Goal: Task Accomplishment & Management: Manage account settings

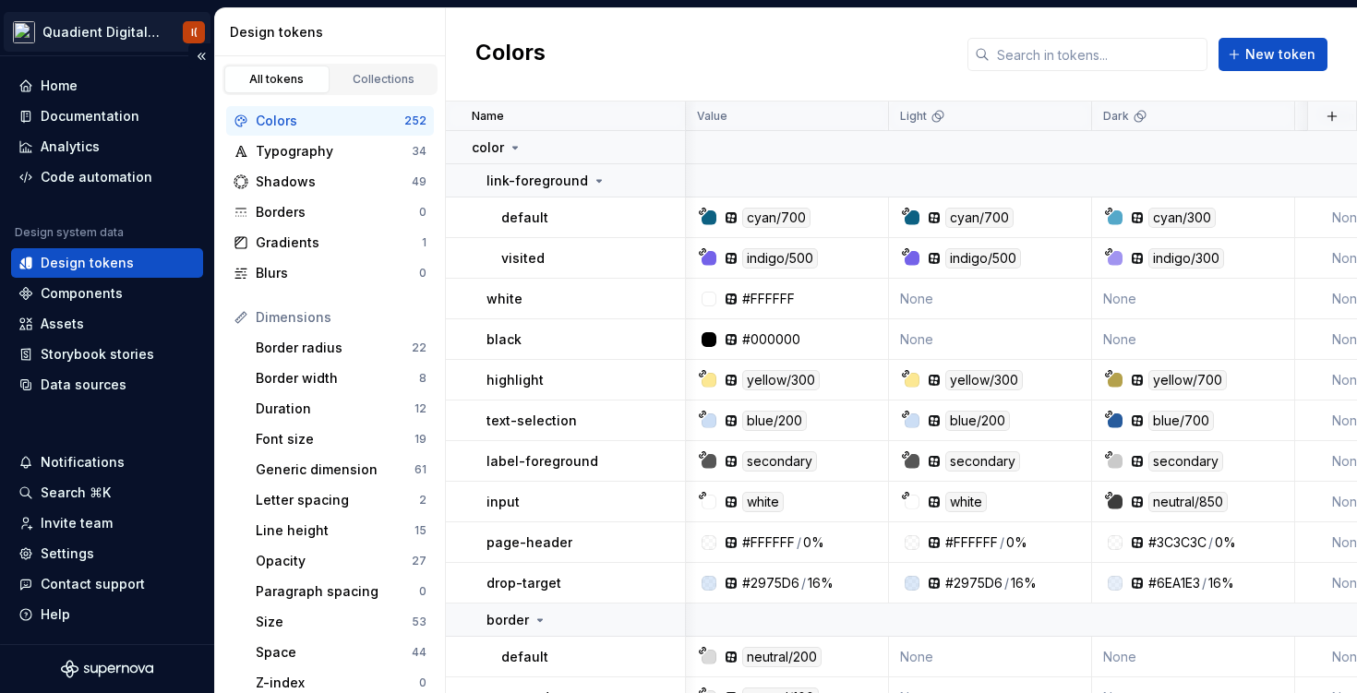
scroll to position [0, 3]
click at [164, 30] on html "Quadient Digital Design System I( Home Documentation Analytics Code automation …" at bounding box center [678, 346] width 1357 height 693
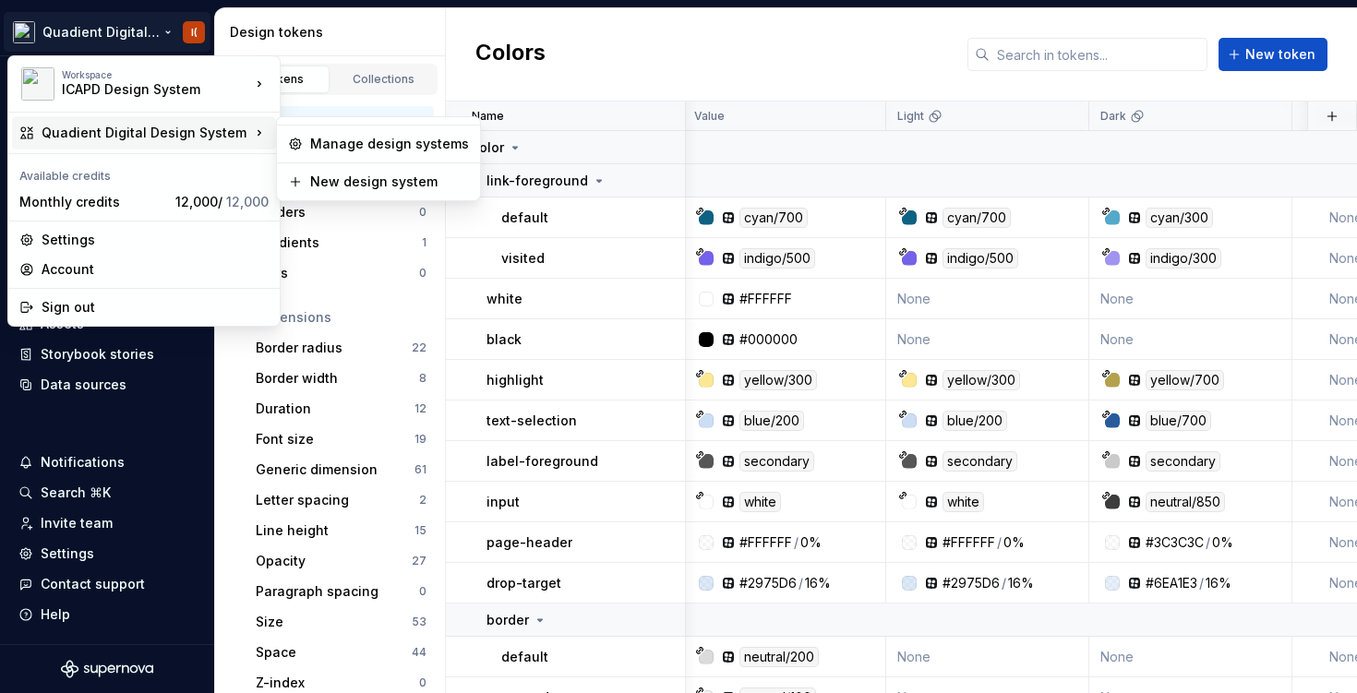
click at [251, 127] on icon at bounding box center [259, 133] width 18 height 18
click at [162, 125] on div "Quadient Digital Design System" at bounding box center [146, 133] width 209 height 18
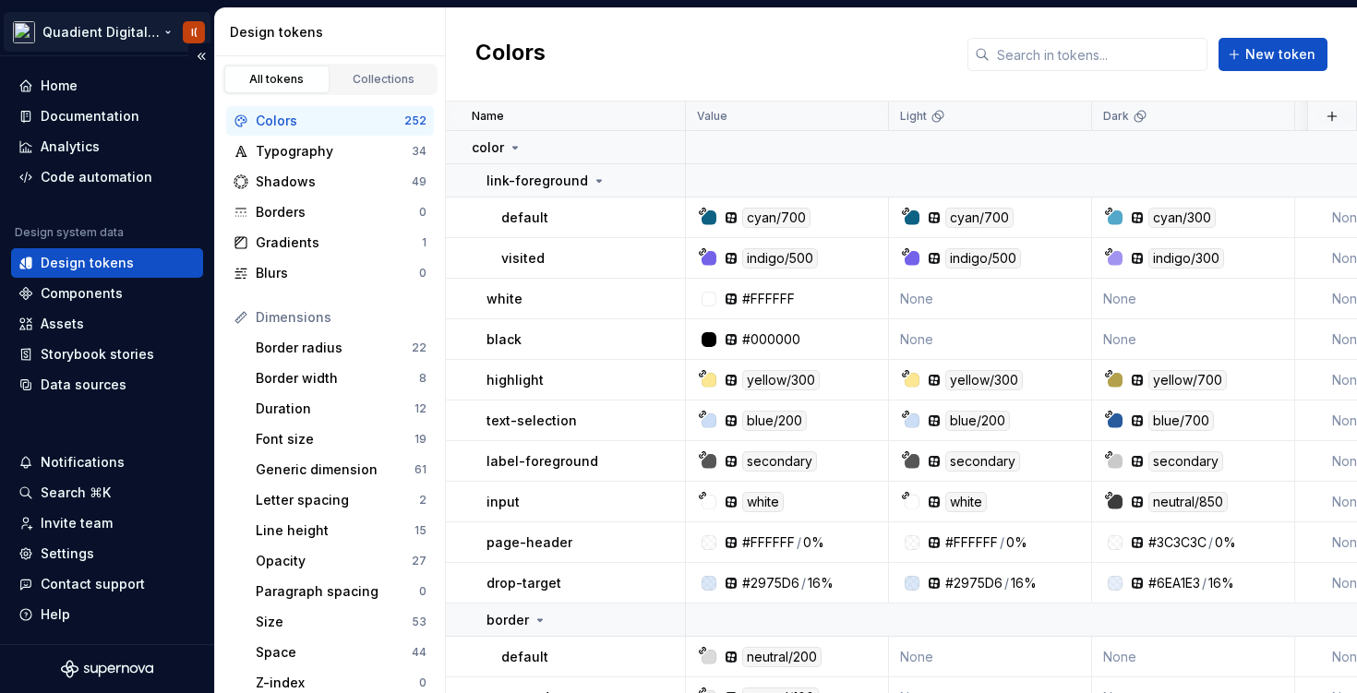
click at [165, 32] on html "Quadient Digital Design System I( Home Documentation Analytics Code automation …" at bounding box center [678, 346] width 1357 height 693
click at [72, 547] on html "Quadient Digital Design System I( Home Documentation Analytics Code automation …" at bounding box center [678, 346] width 1357 height 693
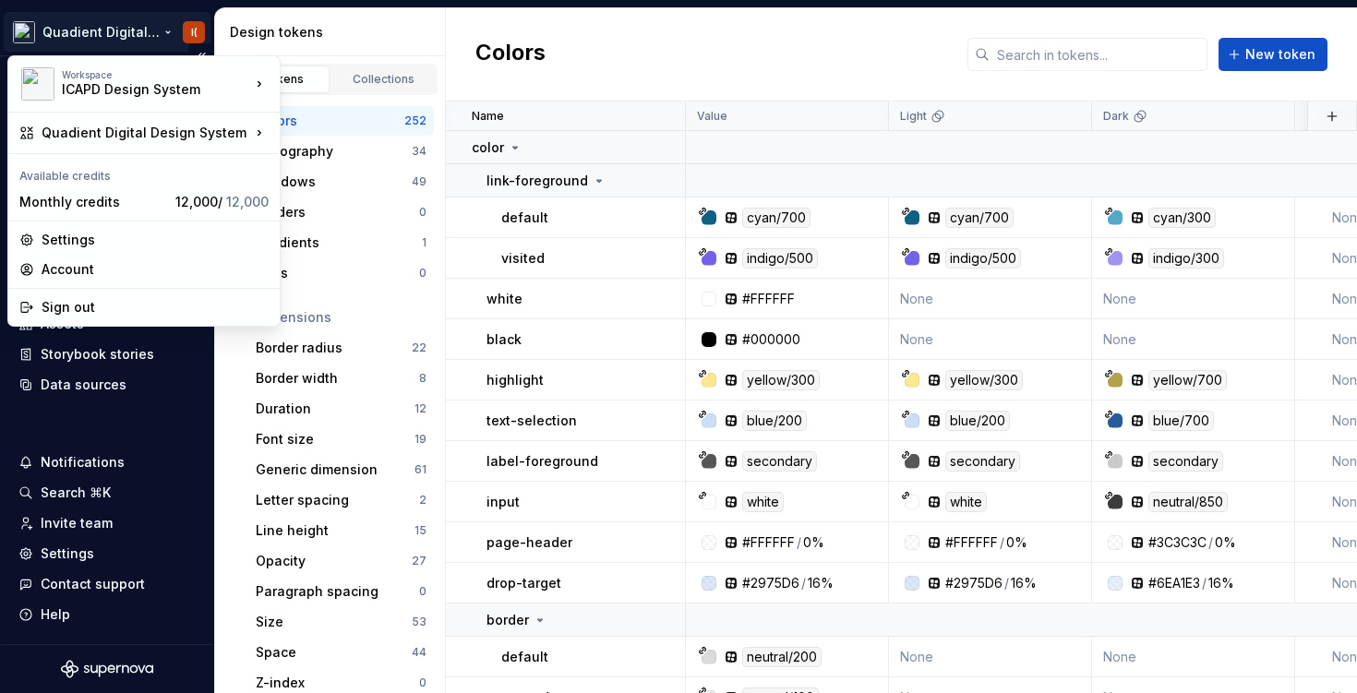
click at [167, 30] on html "Quadient Digital Design System I( Home Documentation Analytics Code automation …" at bounding box center [678, 346] width 1357 height 693
click at [66, 563] on html "Quadient Digital Design System I( Home Documentation Analytics Code automation …" at bounding box center [678, 346] width 1357 height 693
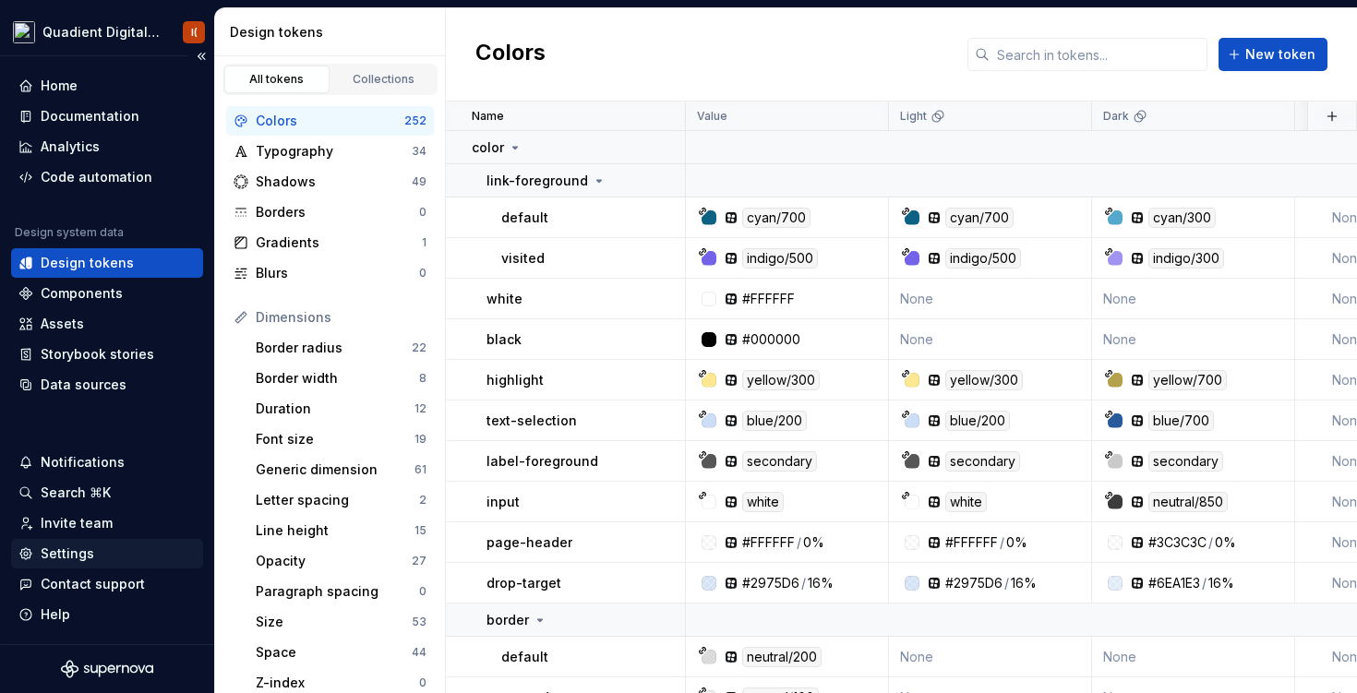
click at [66, 557] on div "Settings" at bounding box center [68, 554] width 54 height 18
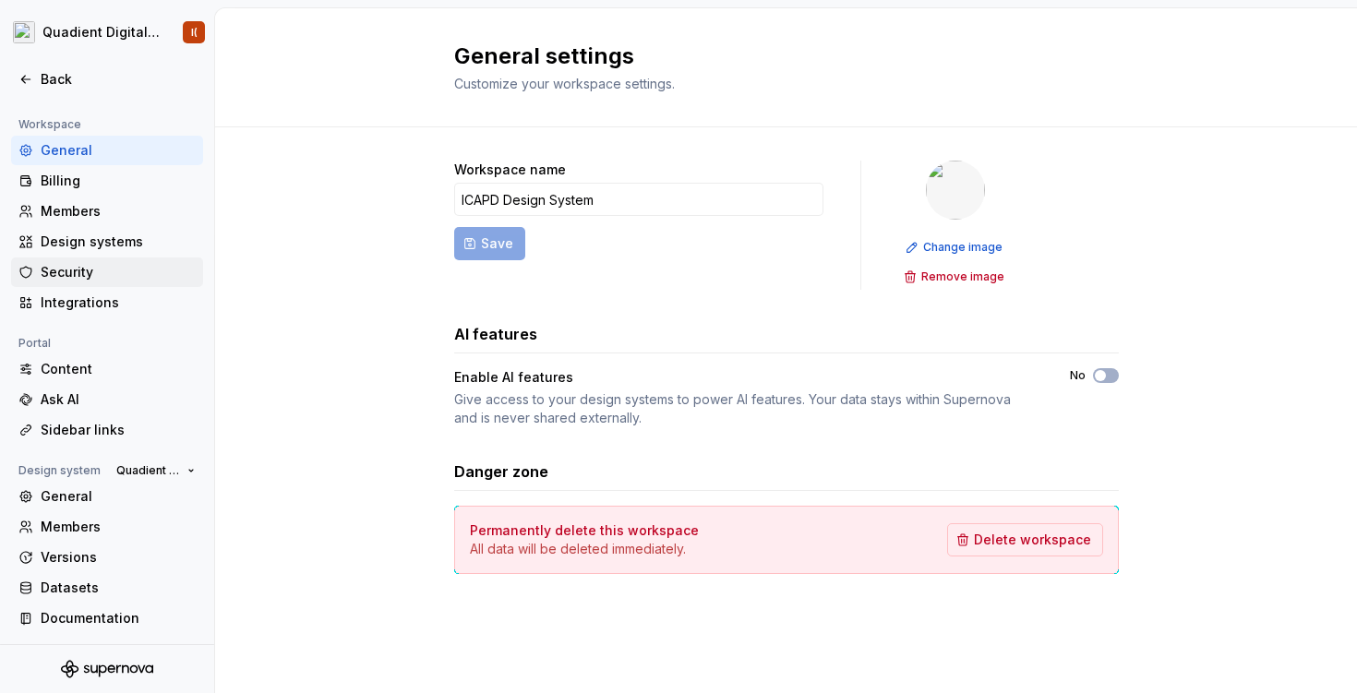
scroll to position [120, 0]
click at [91, 244] on div "Design systems" at bounding box center [118, 242] width 155 height 18
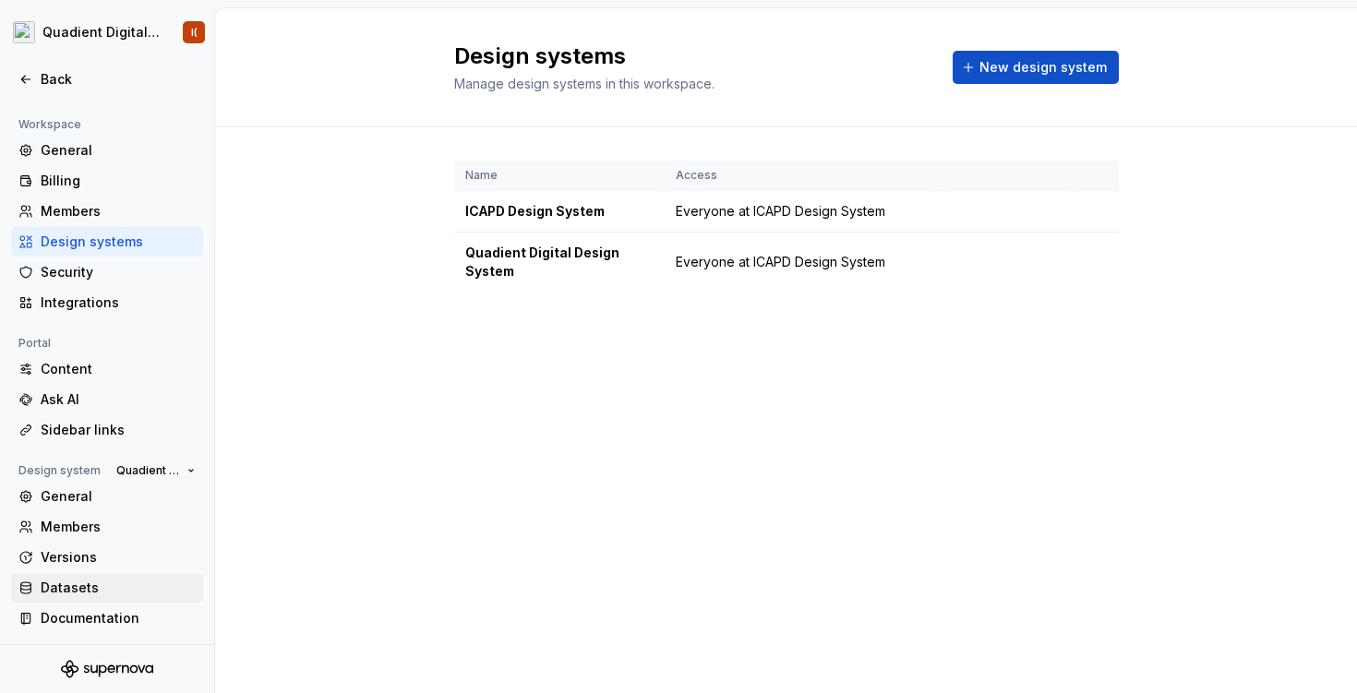
click at [77, 592] on div "Datasets" at bounding box center [118, 588] width 155 height 18
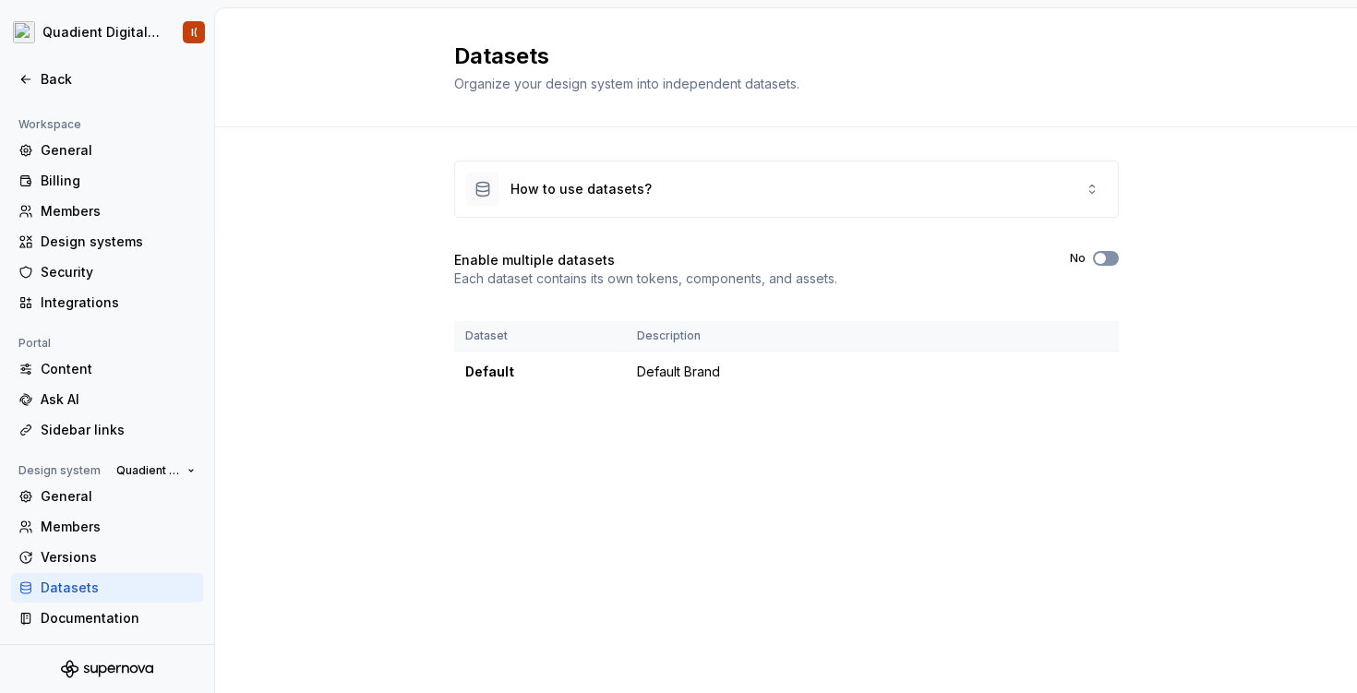
click at [1105, 259] on span "button" at bounding box center [1100, 258] width 11 height 11
click at [1108, 252] on button "Yes" at bounding box center [1106, 258] width 26 height 15
click at [1108, 252] on button "No" at bounding box center [1106, 258] width 26 height 15
click at [1069, 63] on span "New dataset" at bounding box center [1065, 67] width 83 height 18
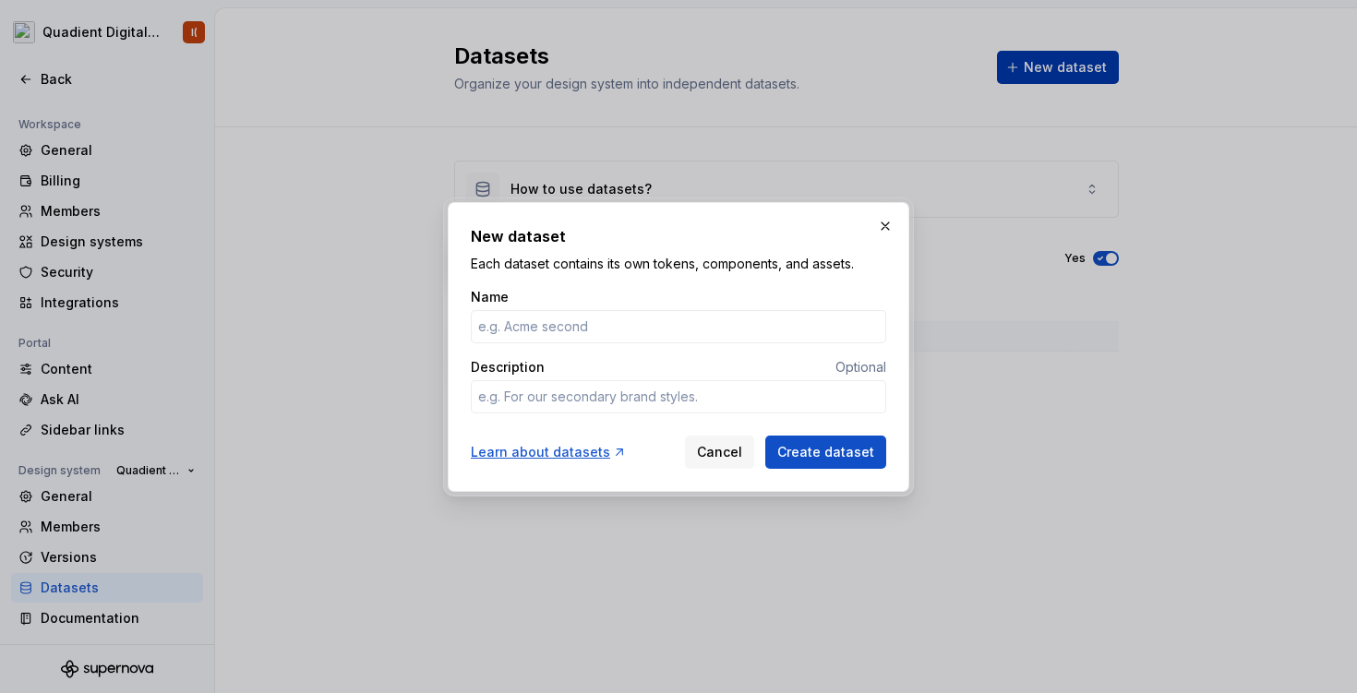
type input "S"
type textarea "*"
type input "S"
type textarea "*"
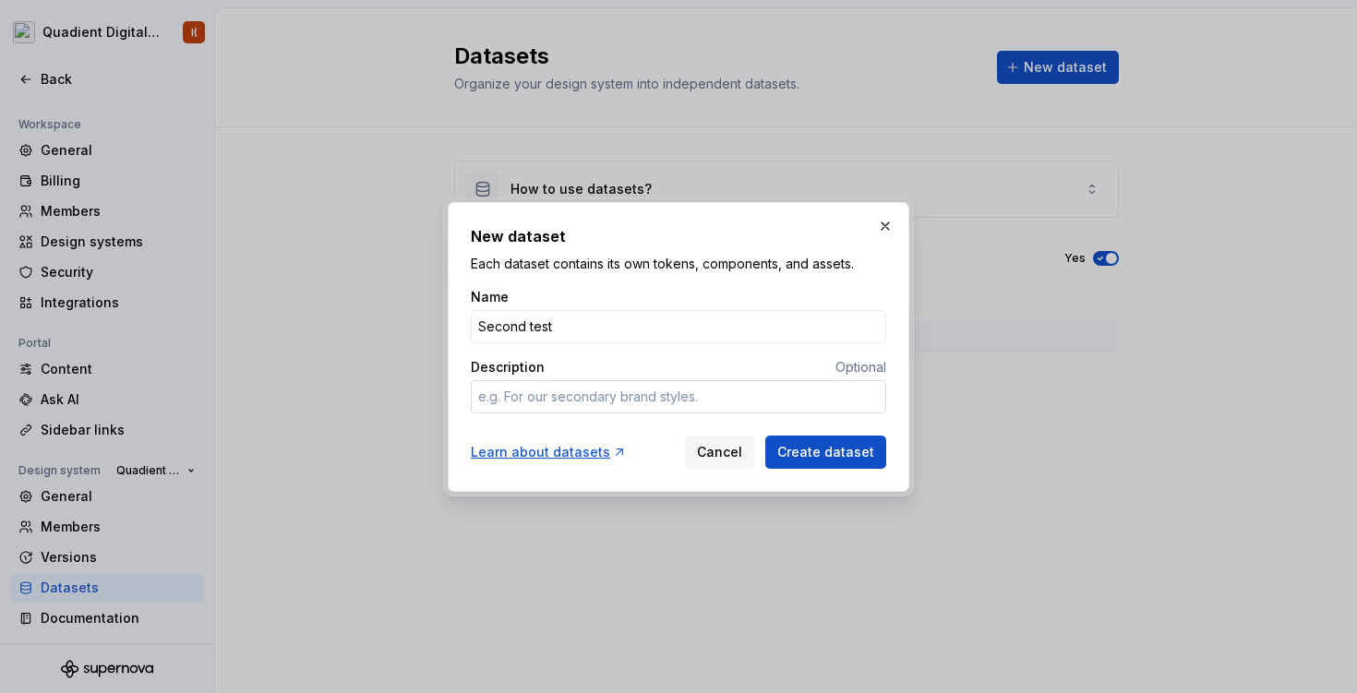
type input "Second test"
type textarea "*"
click at [732, 394] on textarea "Description" at bounding box center [678, 396] width 415 height 33
type textarea "f"
type textarea "*"
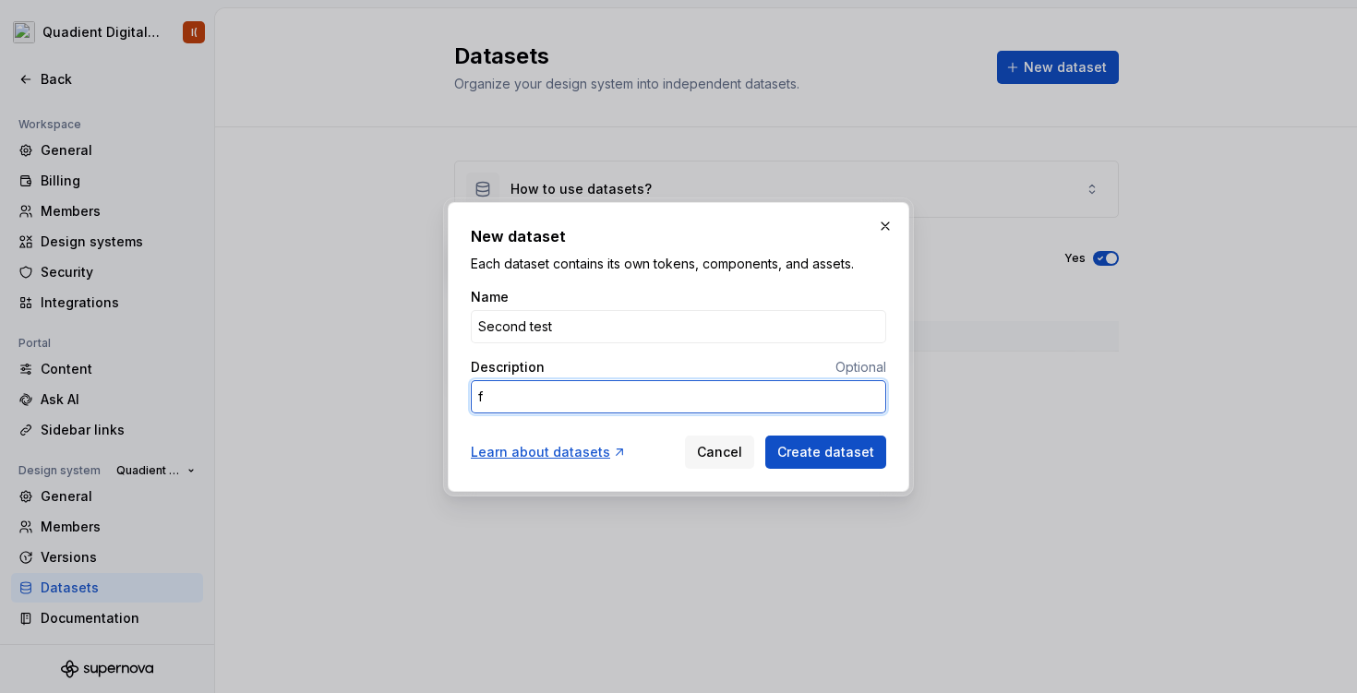
type textarea "fo"
type textarea "*"
type textarea "for"
type textarea "*"
type textarea "for"
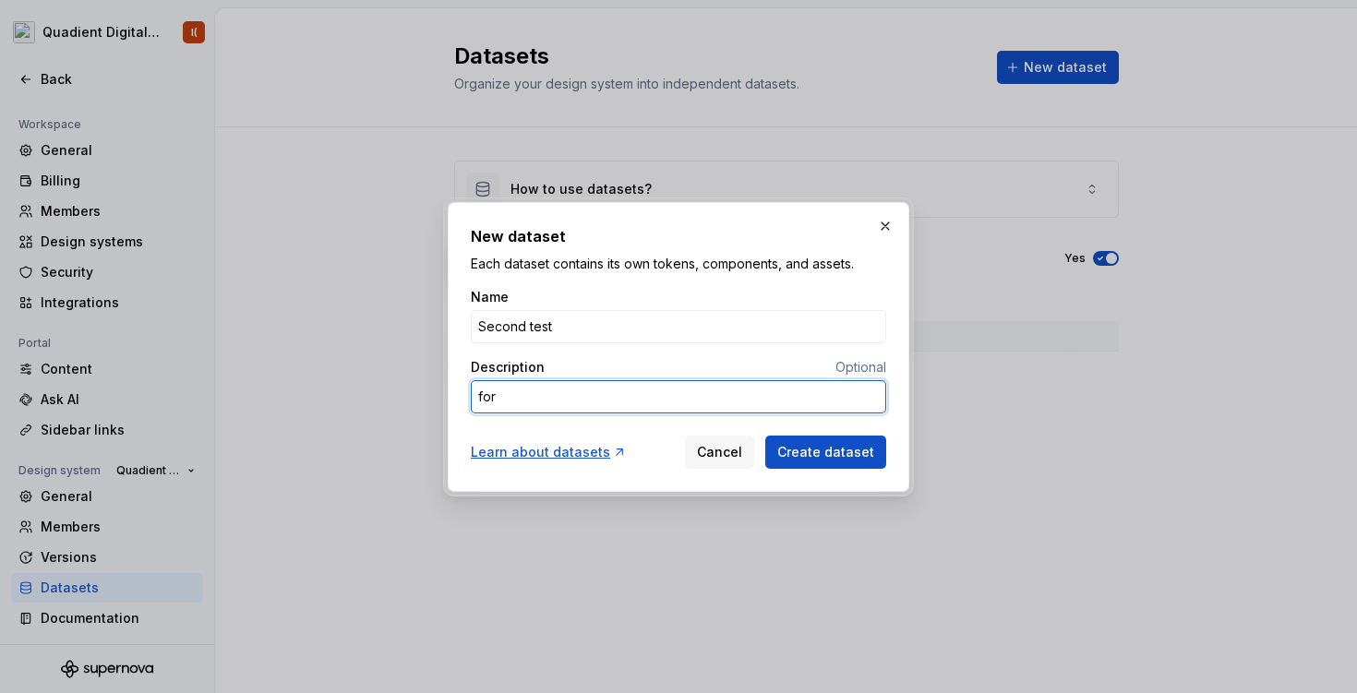
type textarea "*"
type textarea "for t"
type textarea "*"
type textarea "for te"
type textarea "*"
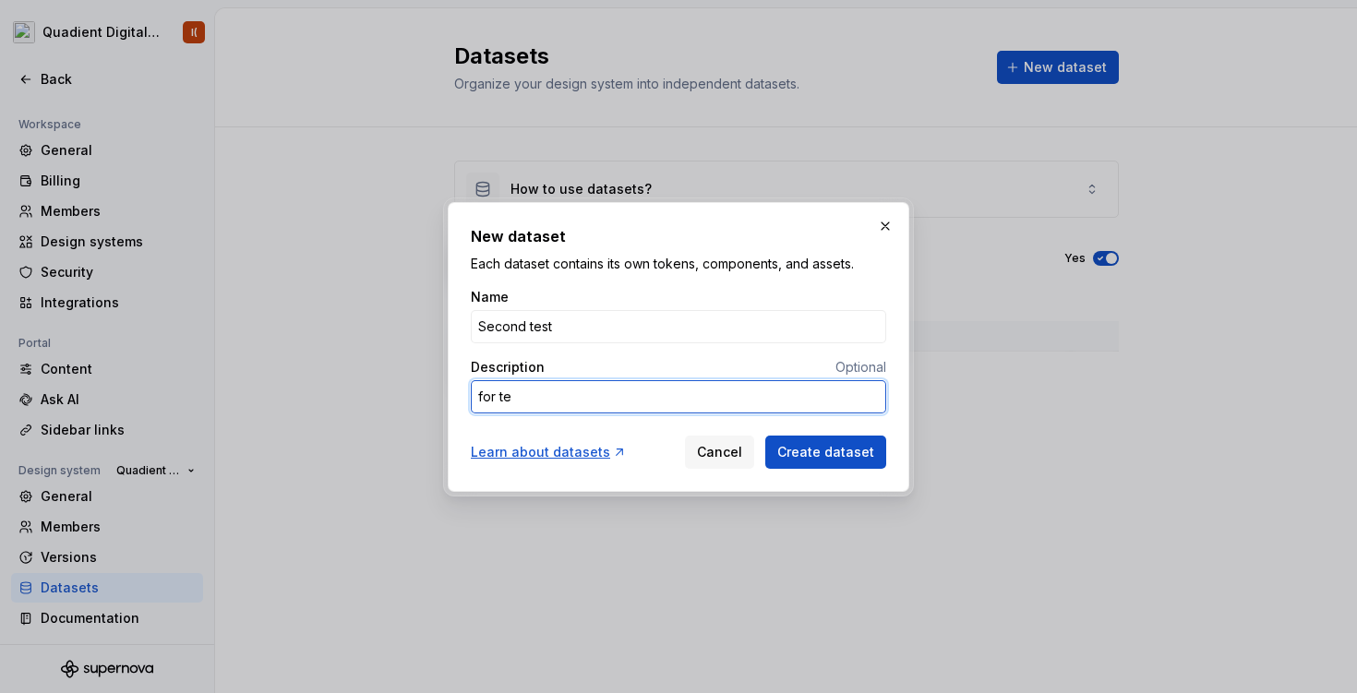
type textarea "for tes"
type textarea "*"
type textarea "for test"
type textarea "*"
type textarea "for testi"
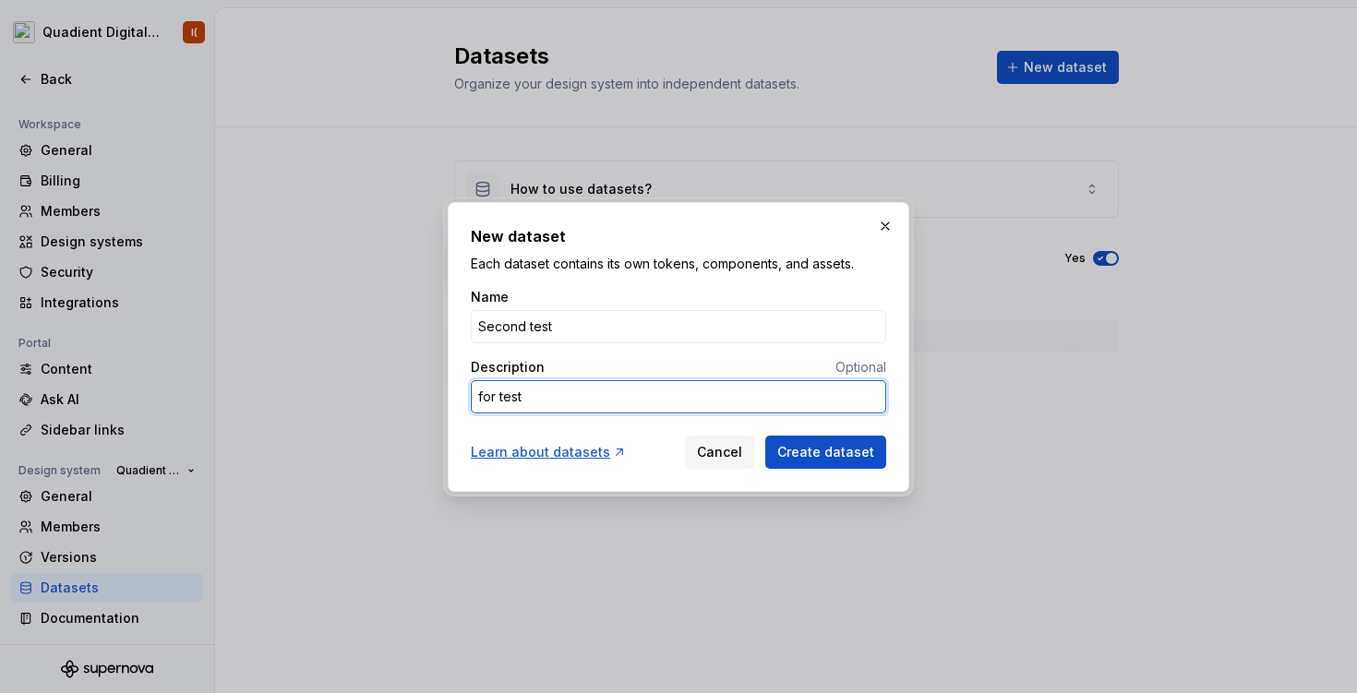
type textarea "*"
type textarea "for testin"
type textarea "*"
type textarea "for testing"
type textarea "*"
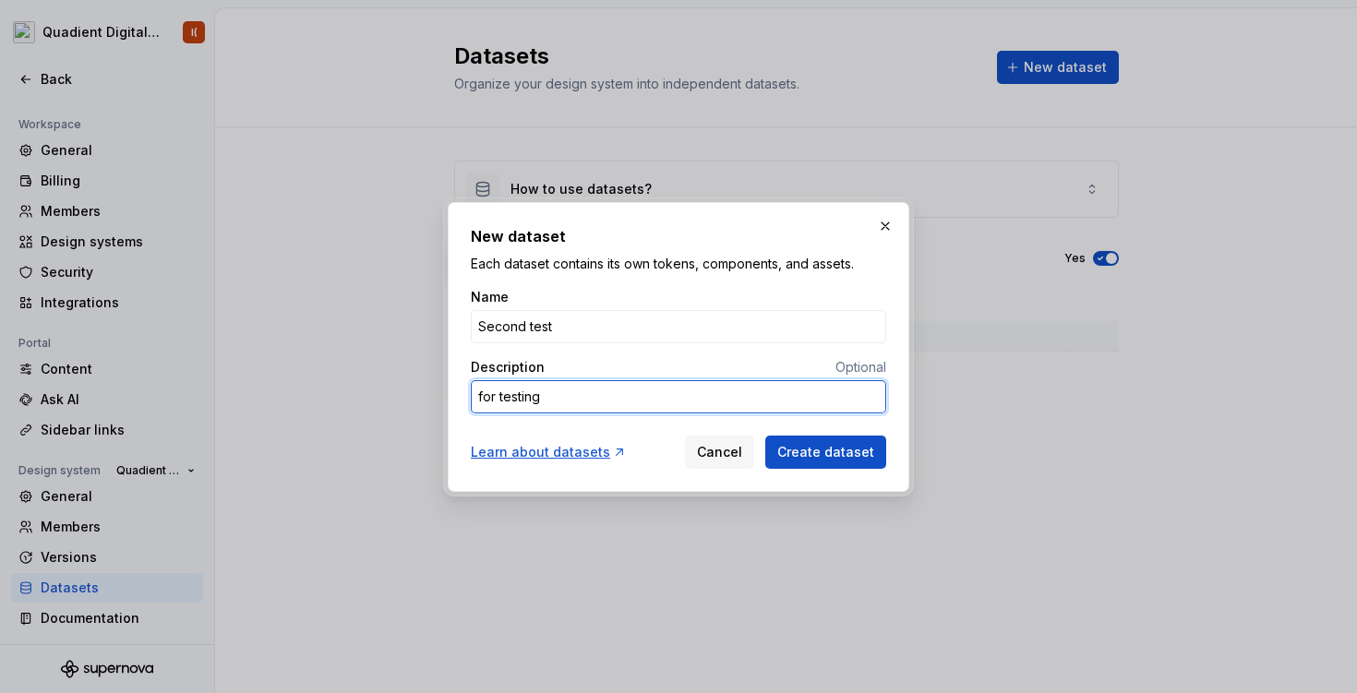
type textarea "for testing"
type textarea "*"
type textarea "for testing p"
type textarea "*"
type textarea "for testing pu"
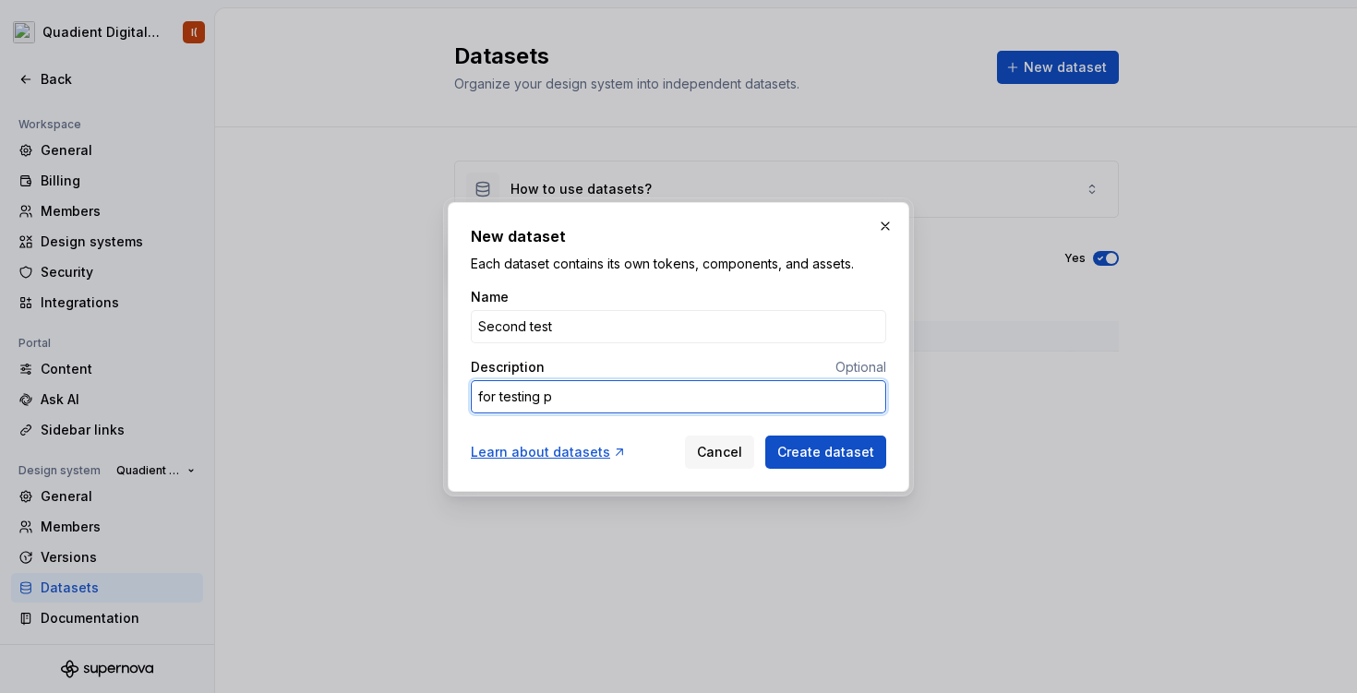
type textarea "*"
type textarea "for testing pur"
type textarea "*"
type textarea "for testing purp"
type textarea "*"
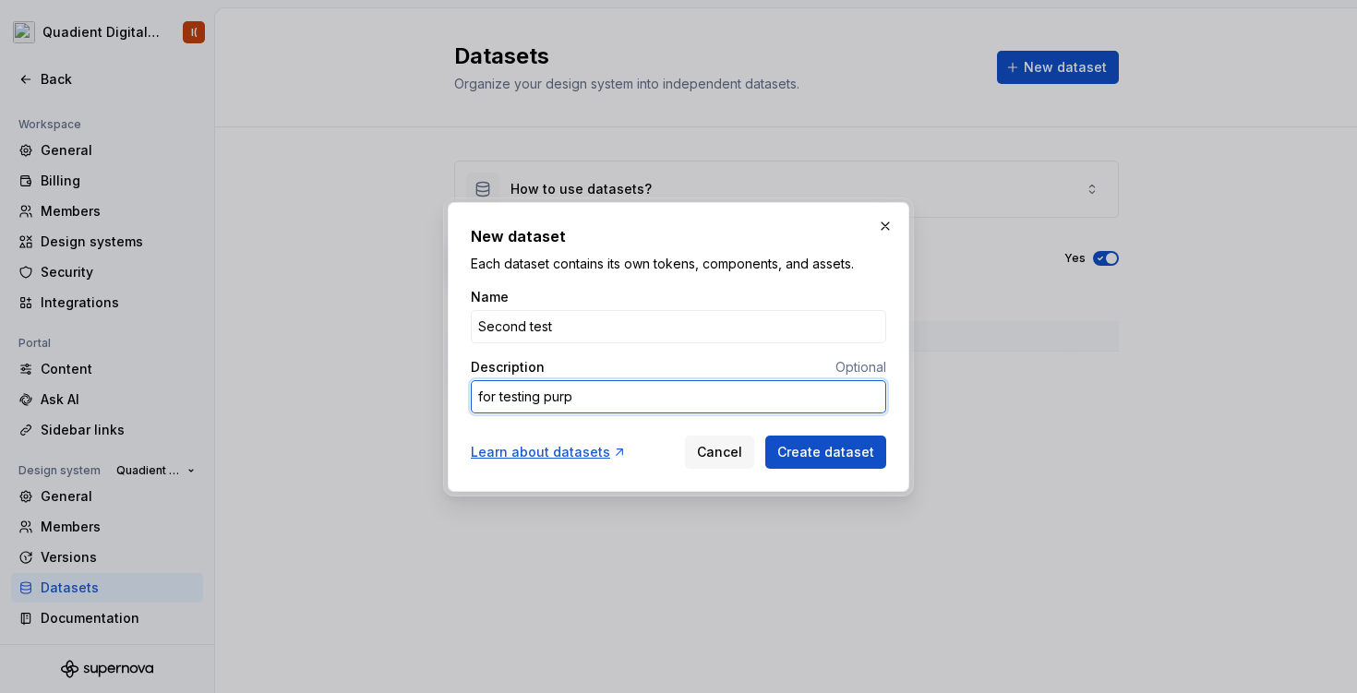
type textarea "for testing purpo"
type textarea "*"
type textarea "for testing purpos"
type textarea "*"
type textarea "for testing purpose"
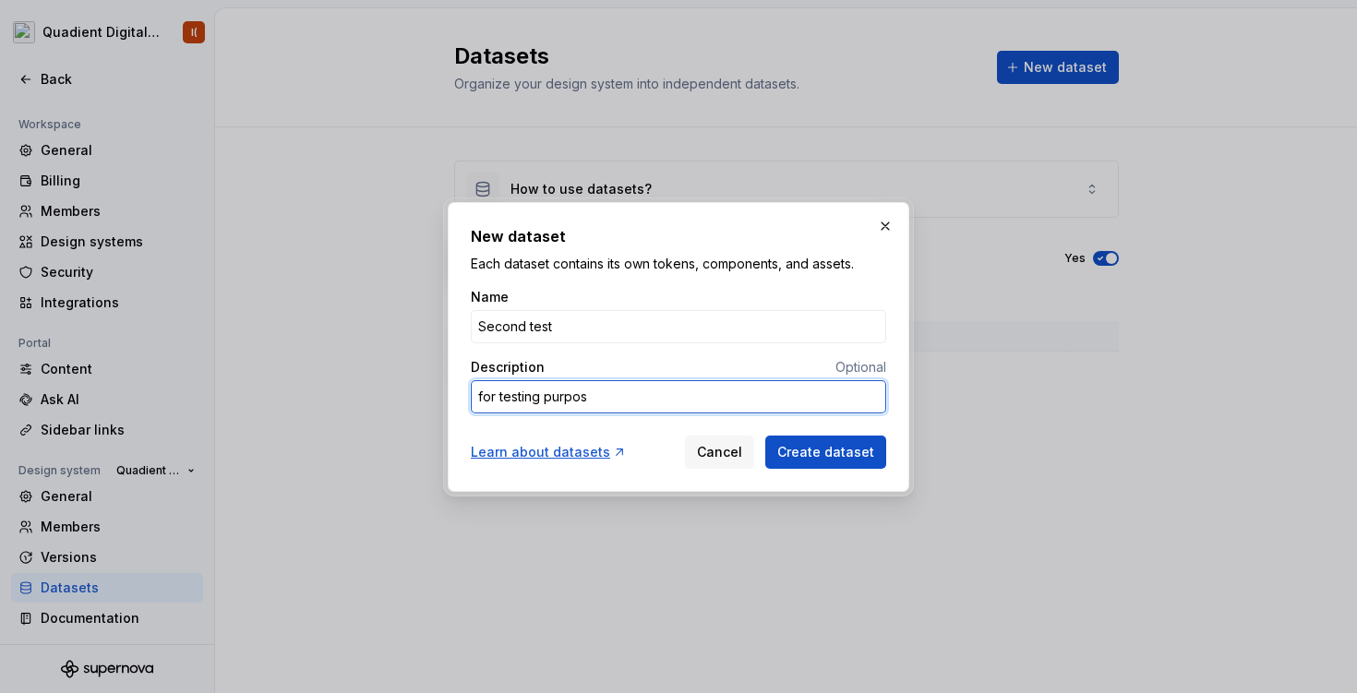
type textarea "*"
type textarea "for testing purposes"
type textarea "*"
type textarea "for testing purposes"
type textarea "*"
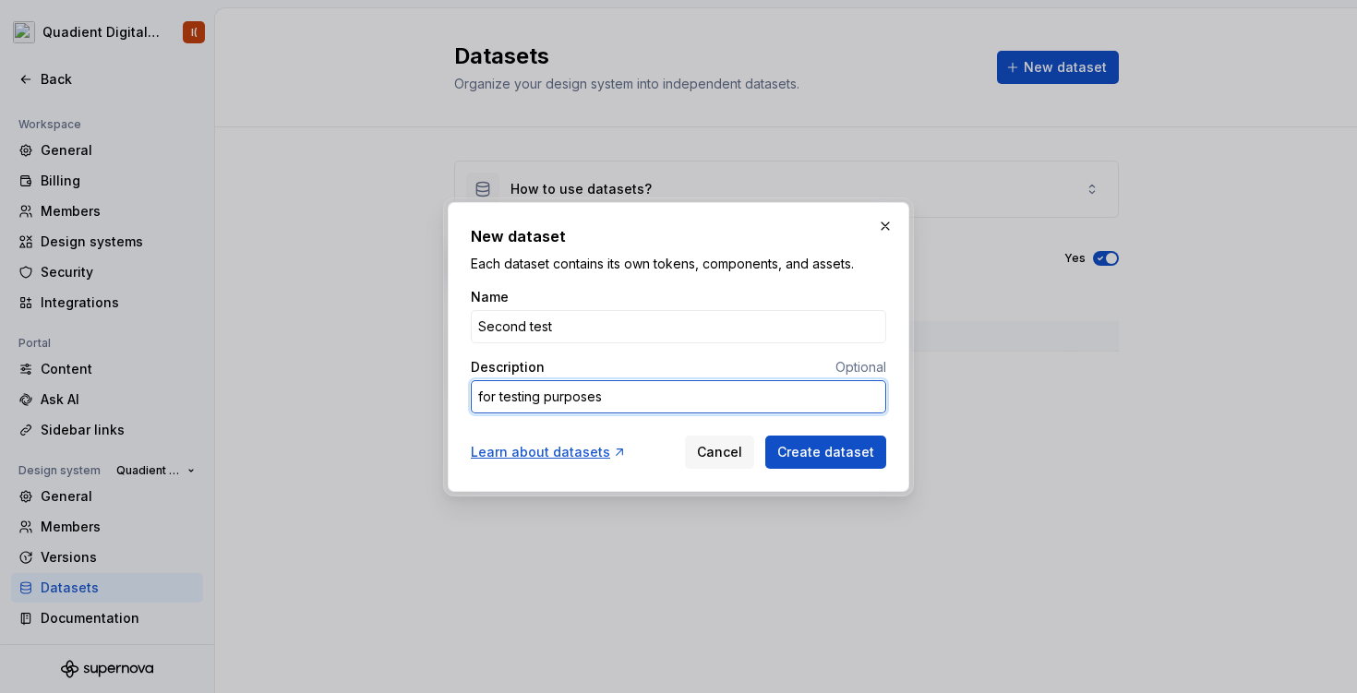
type textarea "for testing purposes o"
type textarea "*"
type textarea "for testing purposes on"
type textarea "*"
type textarea "for testing purposes onl"
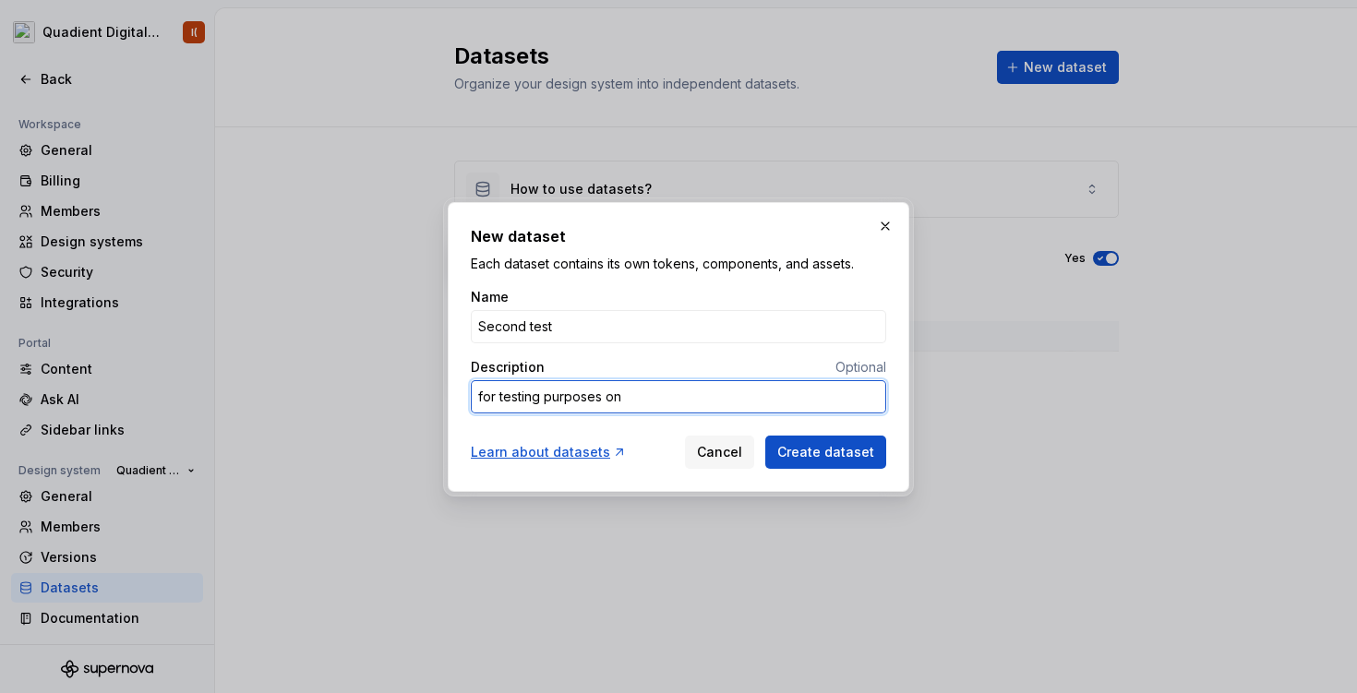
type textarea "*"
type textarea "for testing purposes only"
type textarea "*"
type textarea "for testing purposes only"
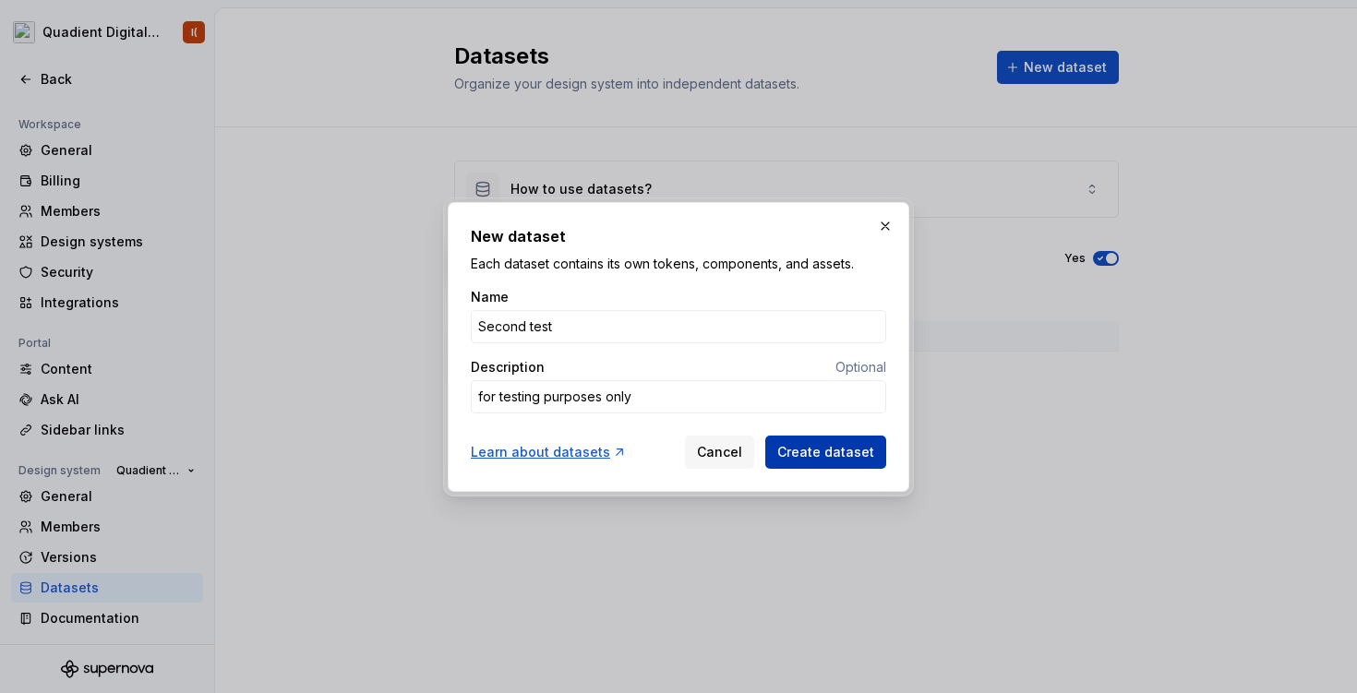
click at [849, 456] on span "Create dataset" at bounding box center [825, 452] width 97 height 18
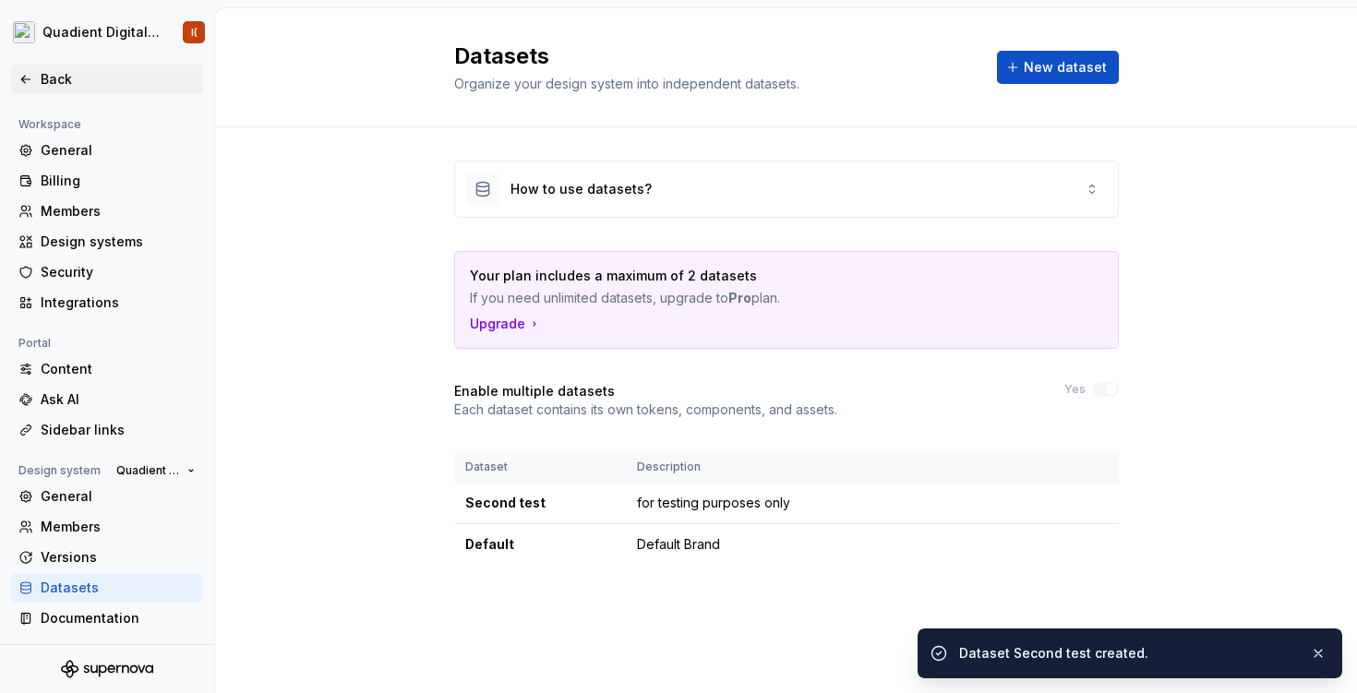
click at [24, 81] on icon at bounding box center [25, 79] width 15 height 15
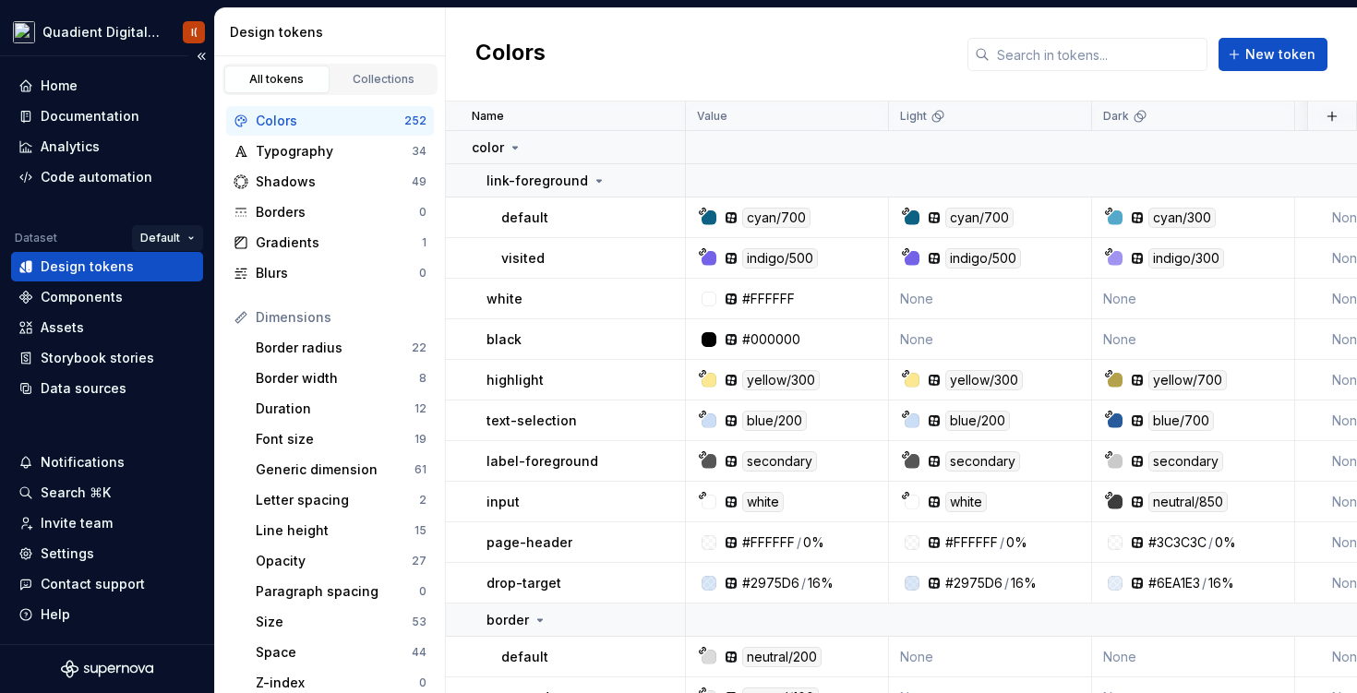
click at [185, 234] on html "Quadient Digital Design System I( Home Documentation Analytics Code automation …" at bounding box center [678, 346] width 1357 height 693
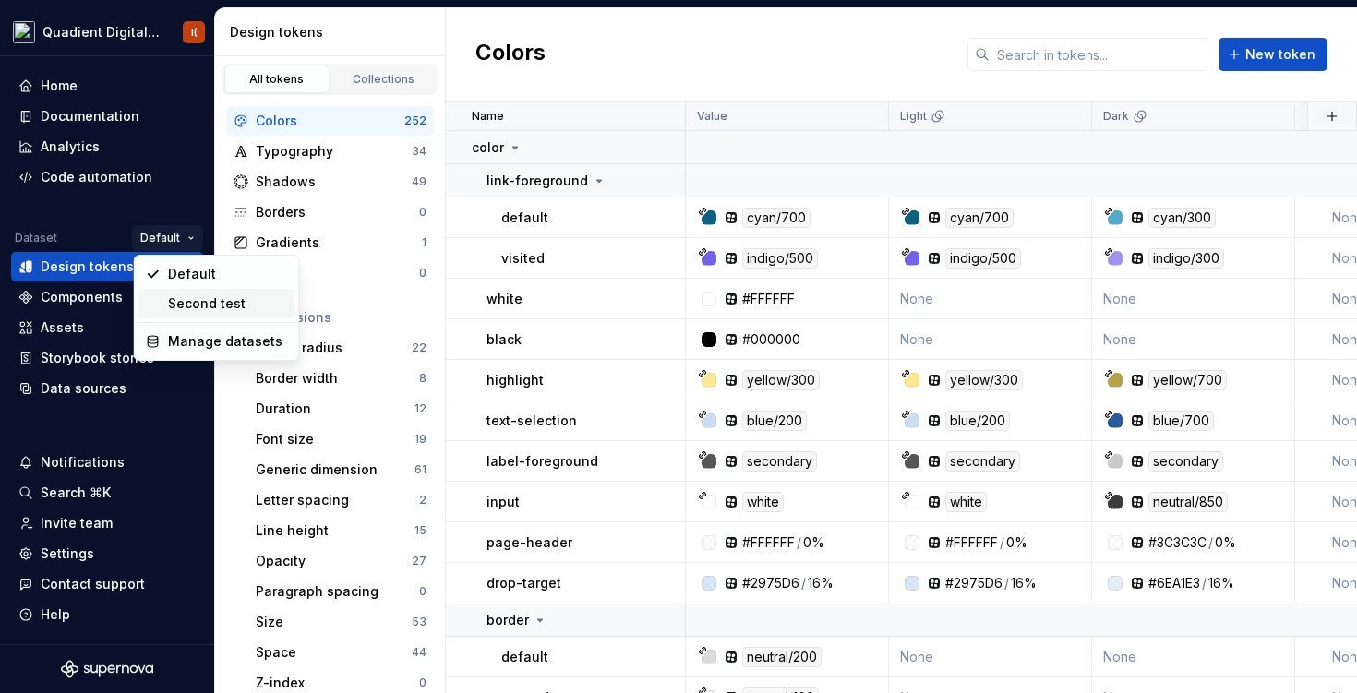
click at [189, 309] on div "Second test" at bounding box center [228, 303] width 120 height 18
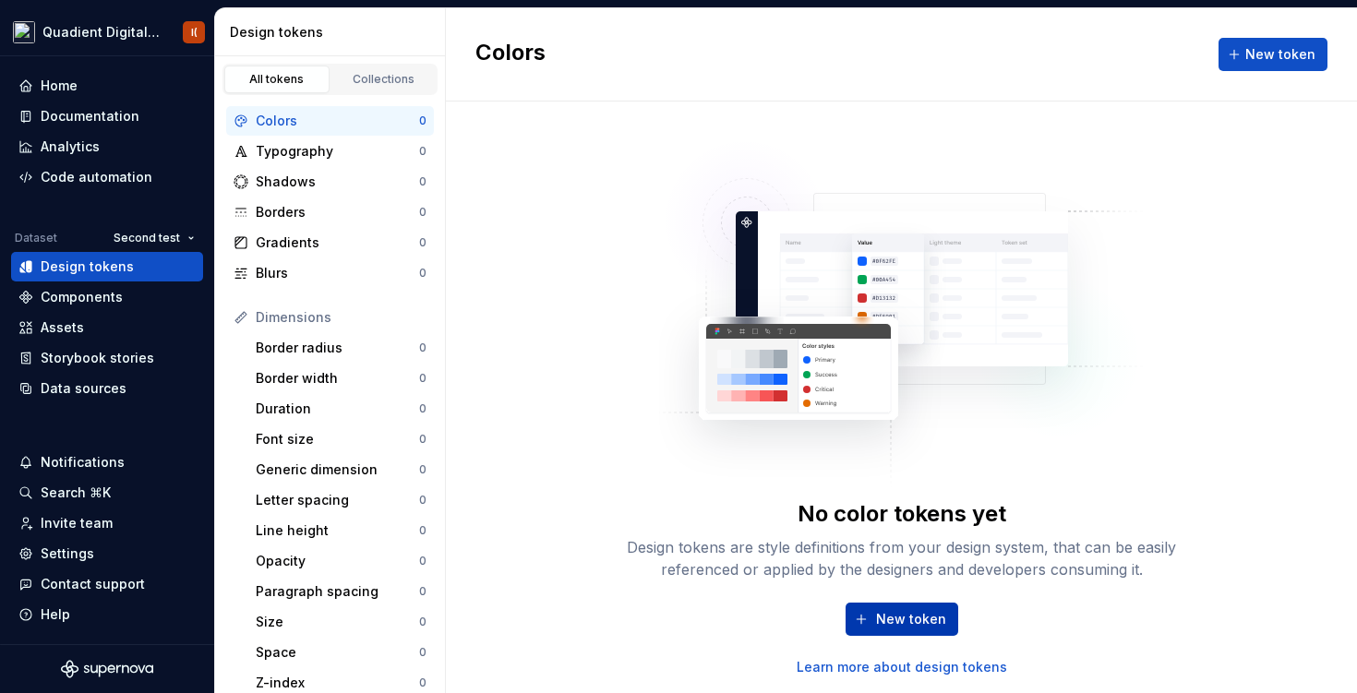
click at [890, 605] on button "New token" at bounding box center [902, 619] width 113 height 33
type textarea "*"
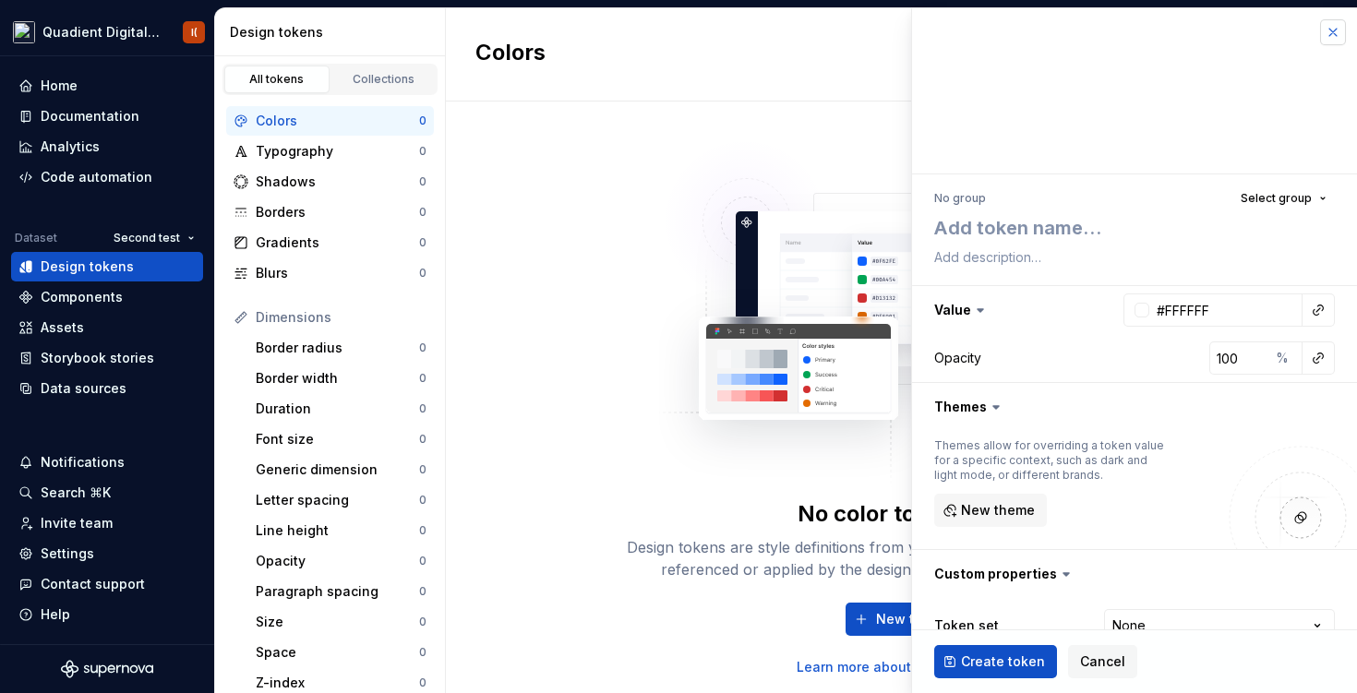
click at [1329, 32] on button "button" at bounding box center [1333, 32] width 26 height 26
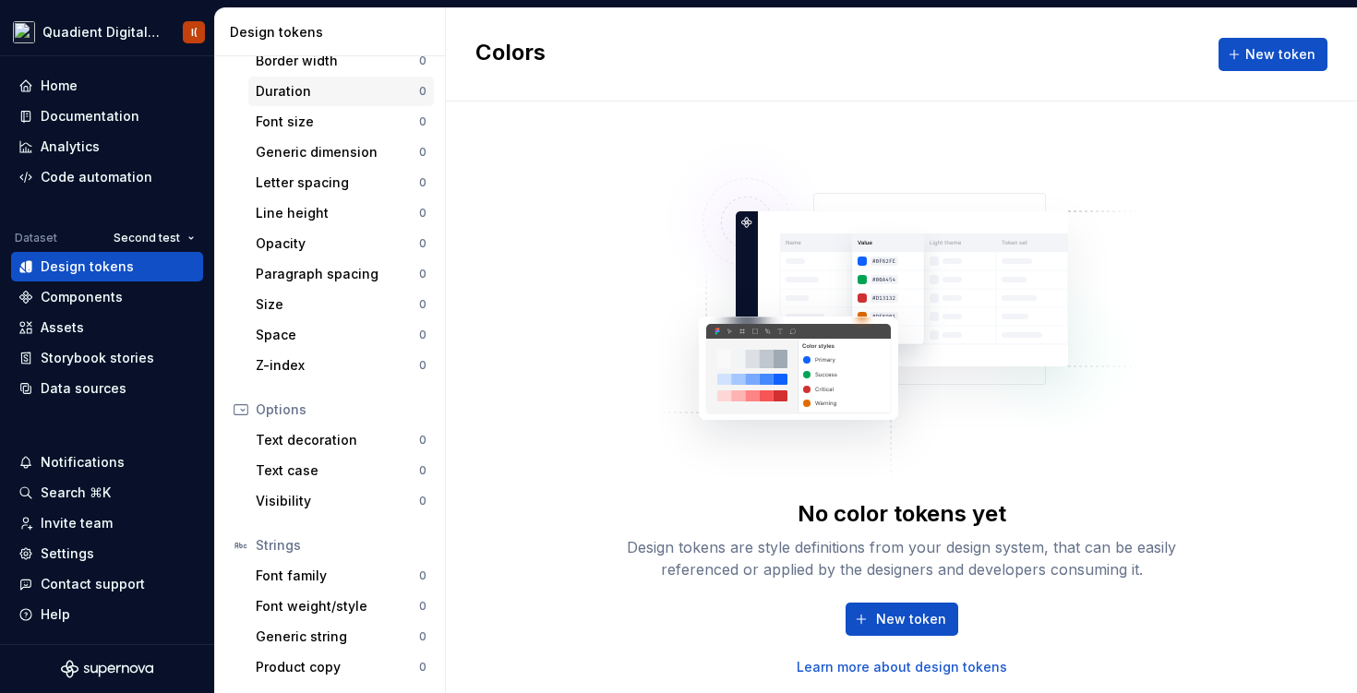
scroll to position [318, 0]
click at [82, 387] on div "Data sources" at bounding box center [84, 388] width 86 height 18
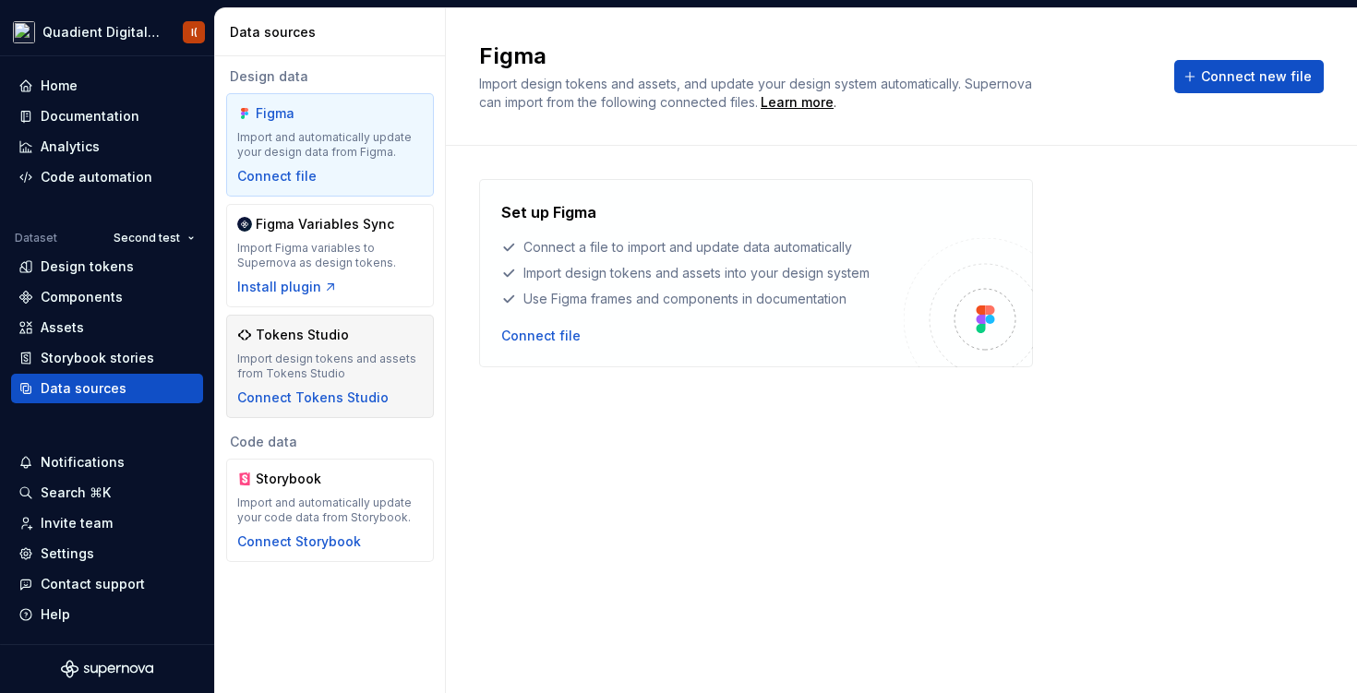
click at [300, 335] on div "Tokens Studio" at bounding box center [302, 335] width 93 height 18
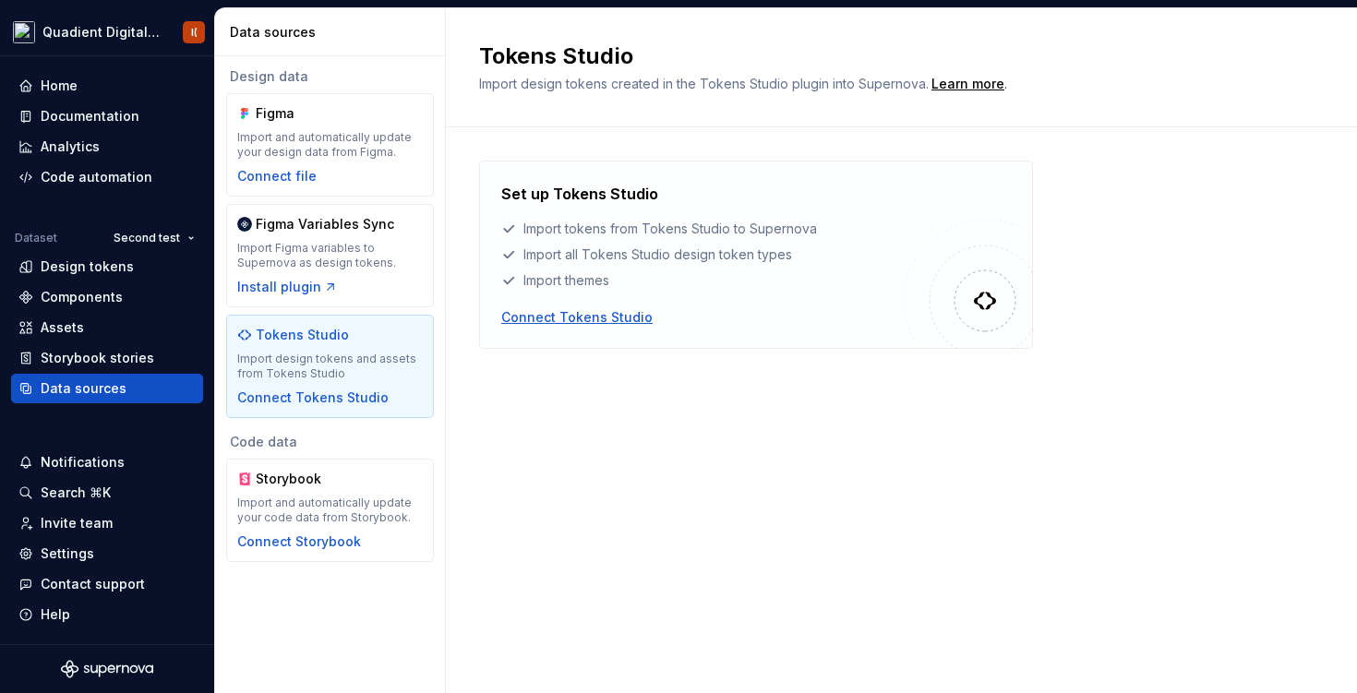
click at [559, 313] on div "Connect Tokens Studio" at bounding box center [576, 317] width 151 height 18
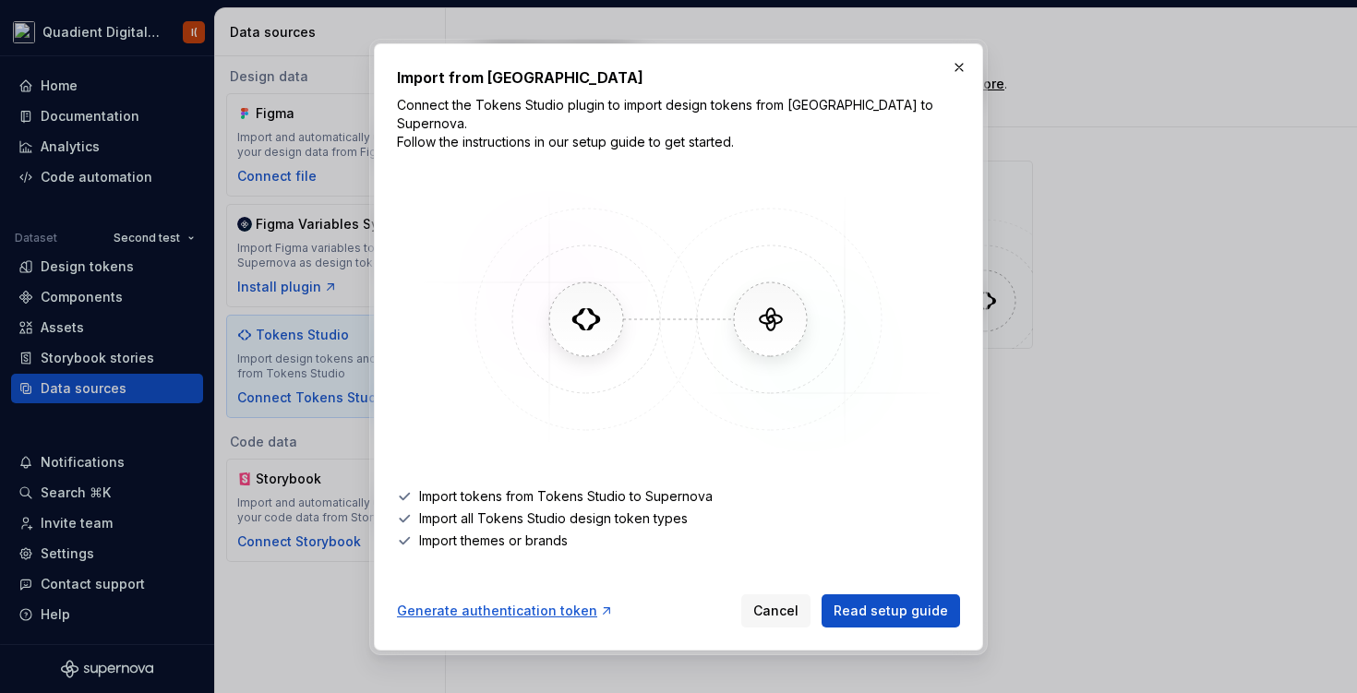
click at [529, 602] on div "Generate authentication token" at bounding box center [505, 611] width 217 height 18
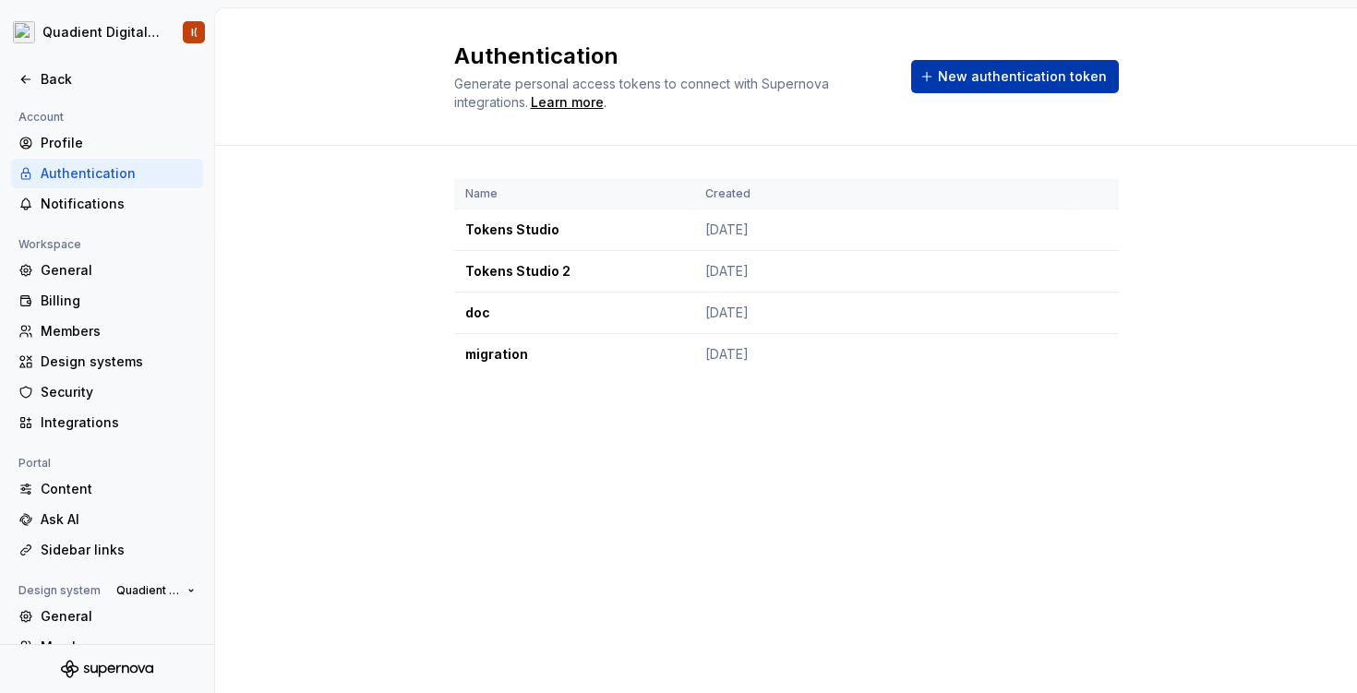
click at [957, 84] on span "New authentication token" at bounding box center [1022, 76] width 169 height 18
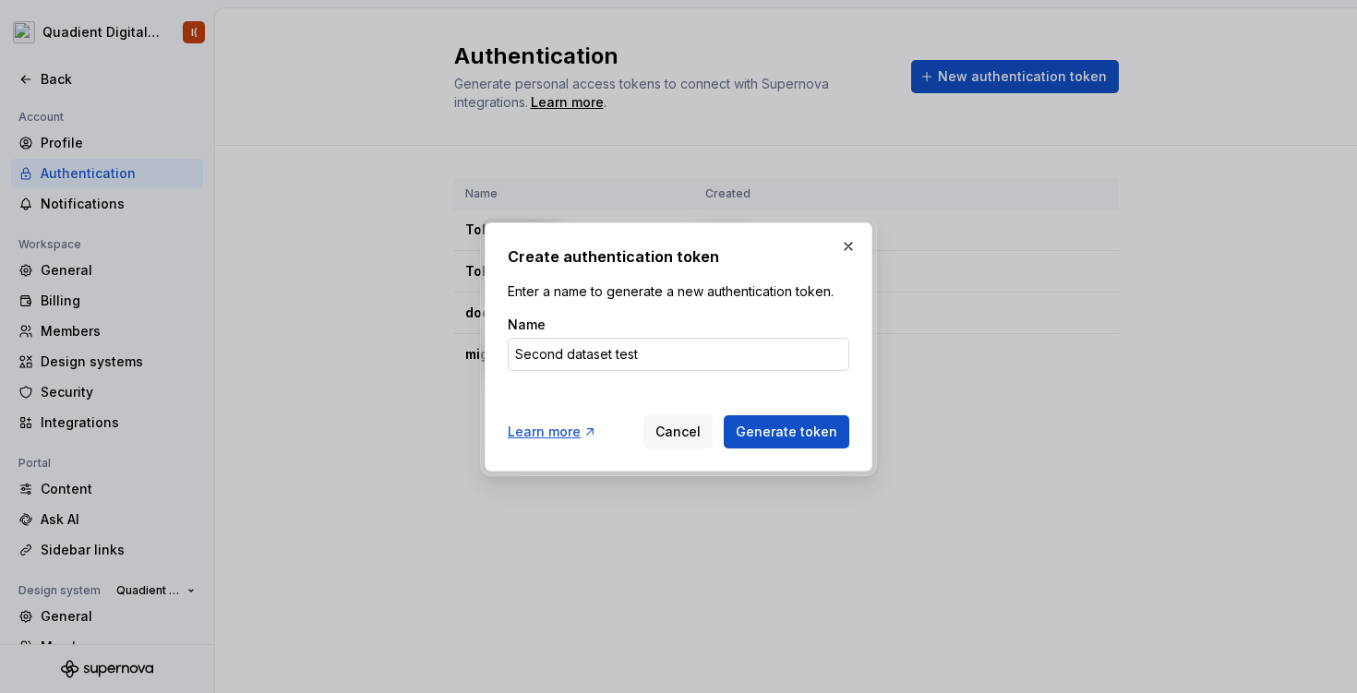
click at [574, 349] on input "Second dataset test" at bounding box center [679, 354] width 342 height 33
type input "Second dataset test"
click at [775, 434] on span "Generate token" at bounding box center [787, 432] width 102 height 18
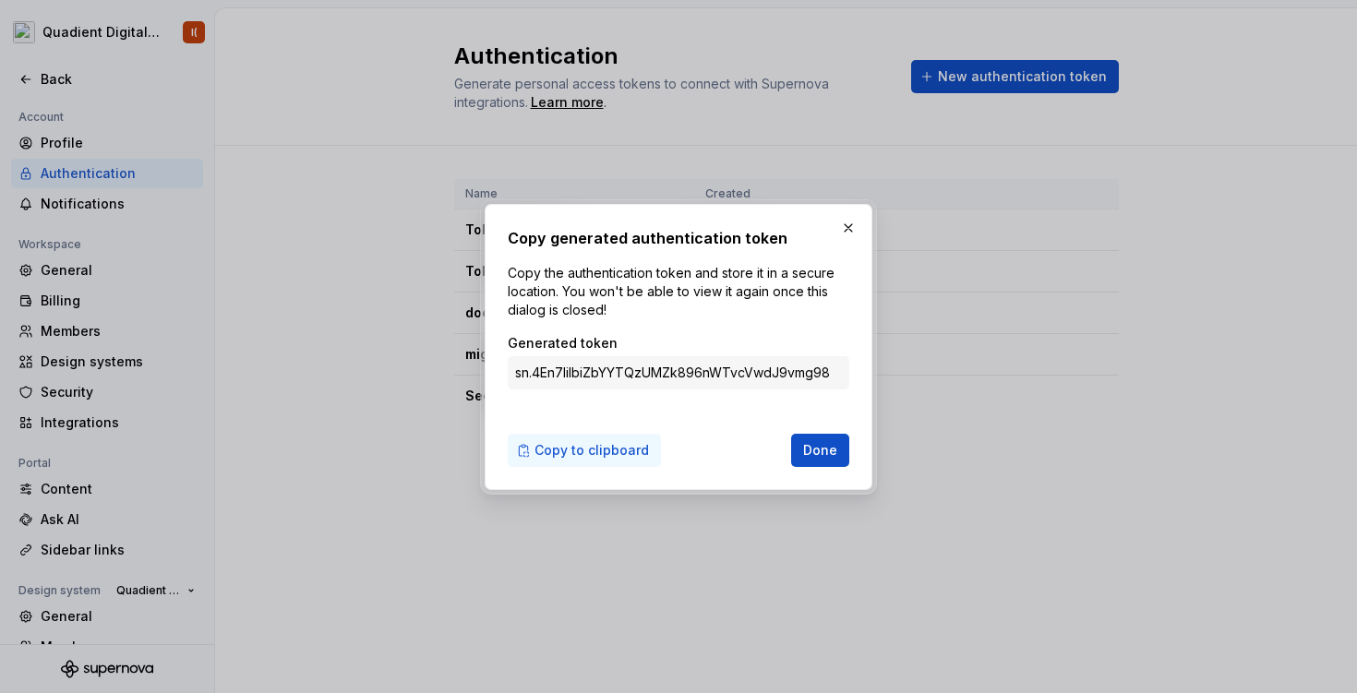
click at [575, 449] on span "Copy to clipboard" at bounding box center [591, 450] width 114 height 18
click at [811, 455] on span "Done" at bounding box center [820, 450] width 34 height 18
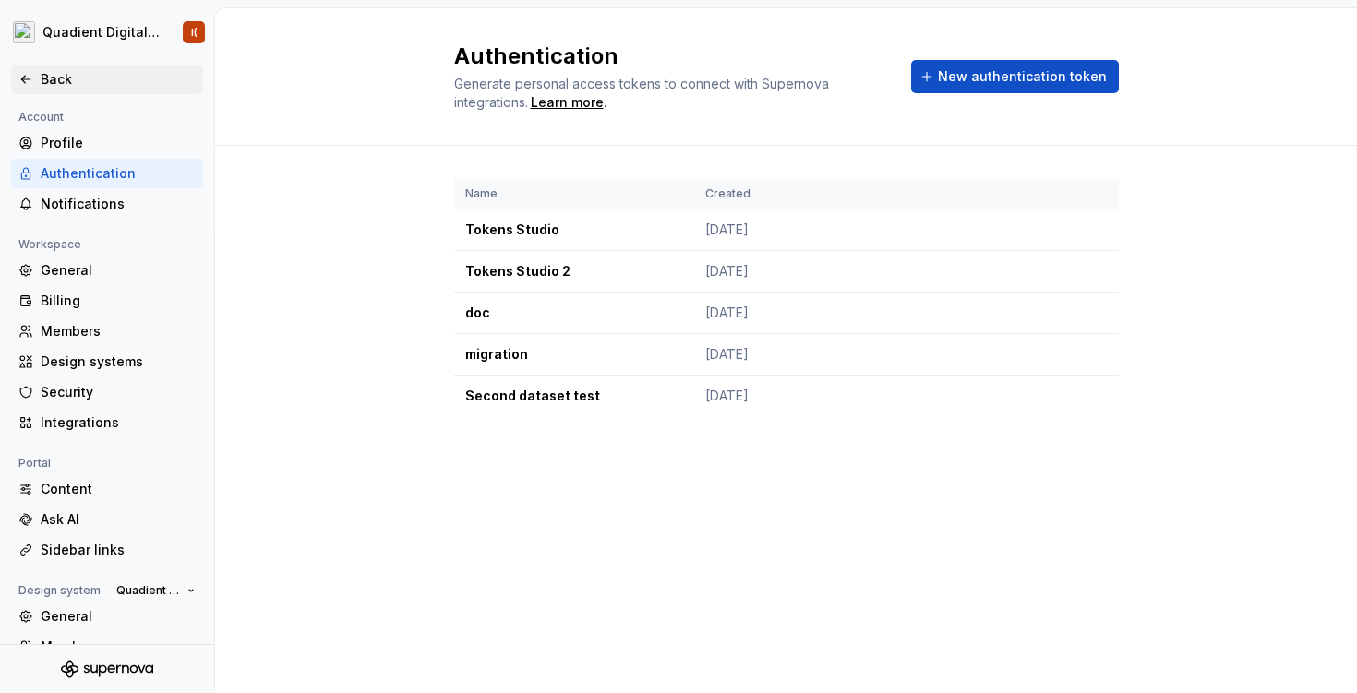
click at [23, 76] on icon at bounding box center [25, 79] width 15 height 15
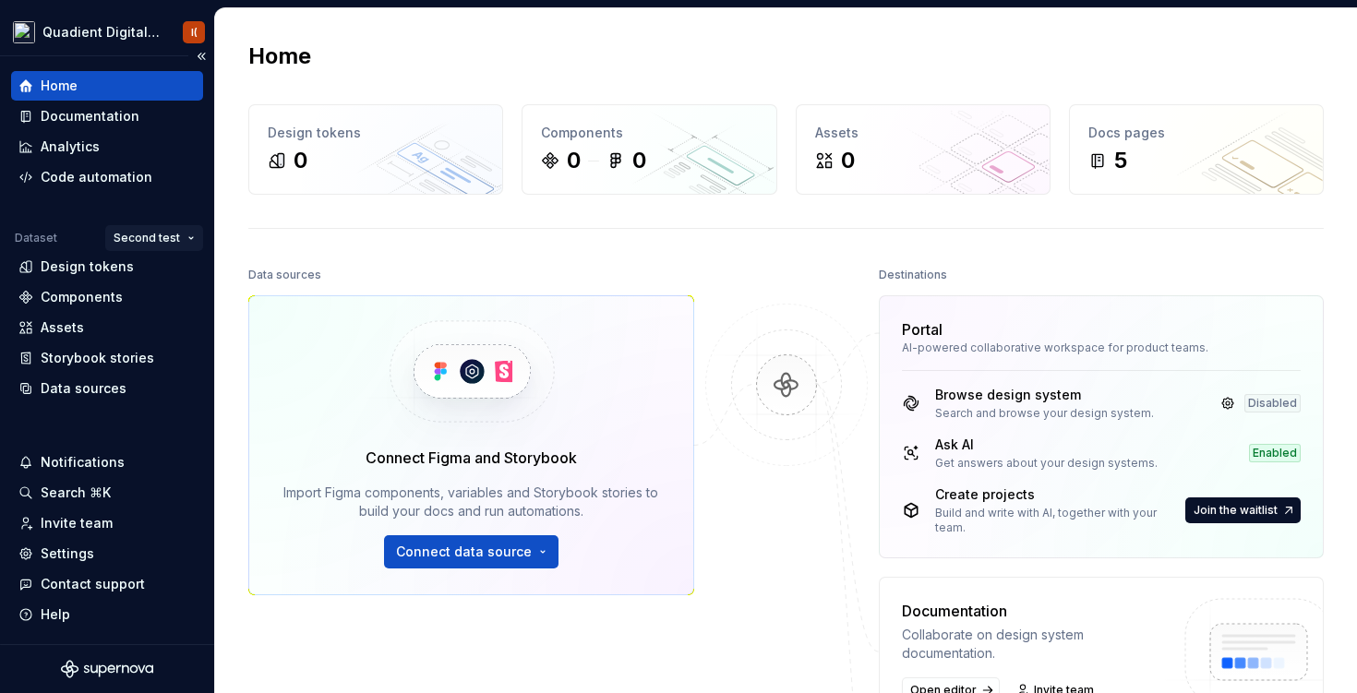
click at [156, 239] on html "Quadient Digital Design System I( Home Documentation Analytics Code automation …" at bounding box center [678, 346] width 1357 height 693
click at [156, 37] on html "Quadient Digital Design System I( Home Documentation Analytics Code automation …" at bounding box center [678, 346] width 1357 height 693
click at [166, 30] on html "Quadient Digital Design System I( Home Documentation Analytics Code automation …" at bounding box center [678, 346] width 1357 height 693
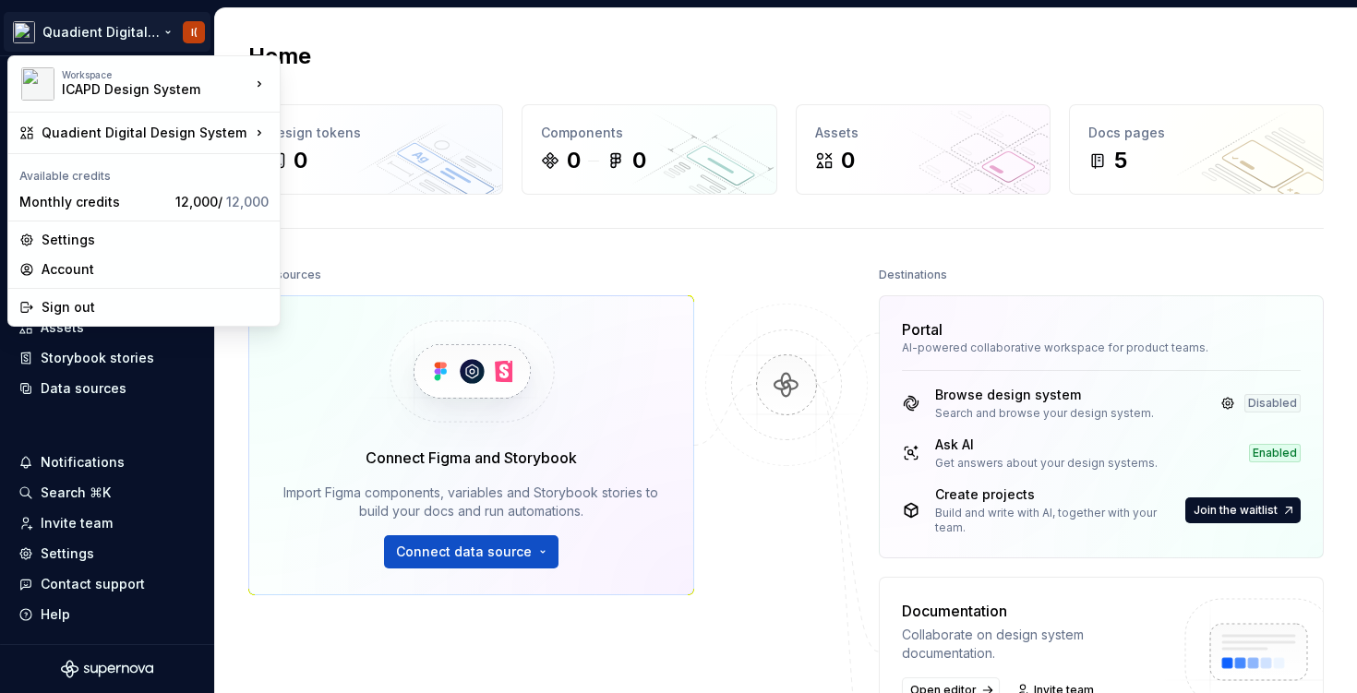
click at [180, 366] on html "Quadient Digital Design System I( Home Documentation Analytics Code automation …" at bounding box center [678, 346] width 1357 height 693
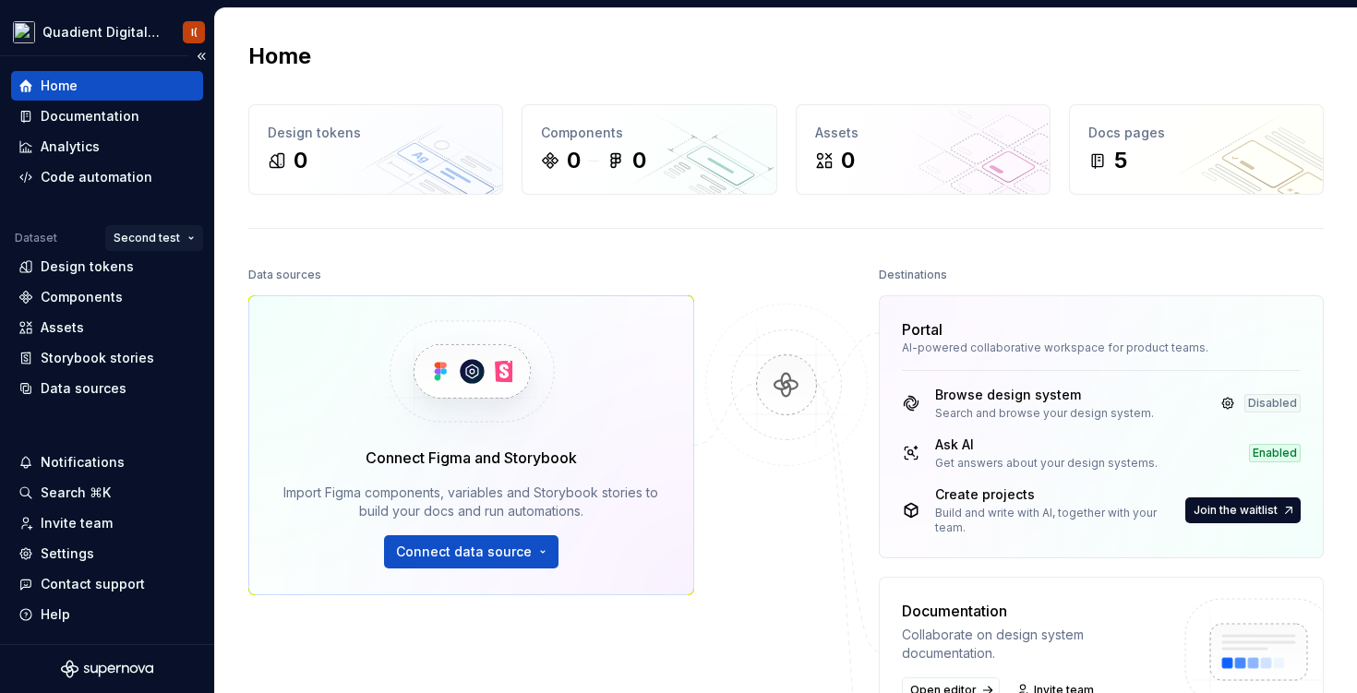
click at [179, 233] on html "Quadient Digital Design System I( Home Documentation Analytics Code automation …" at bounding box center [678, 346] width 1357 height 693
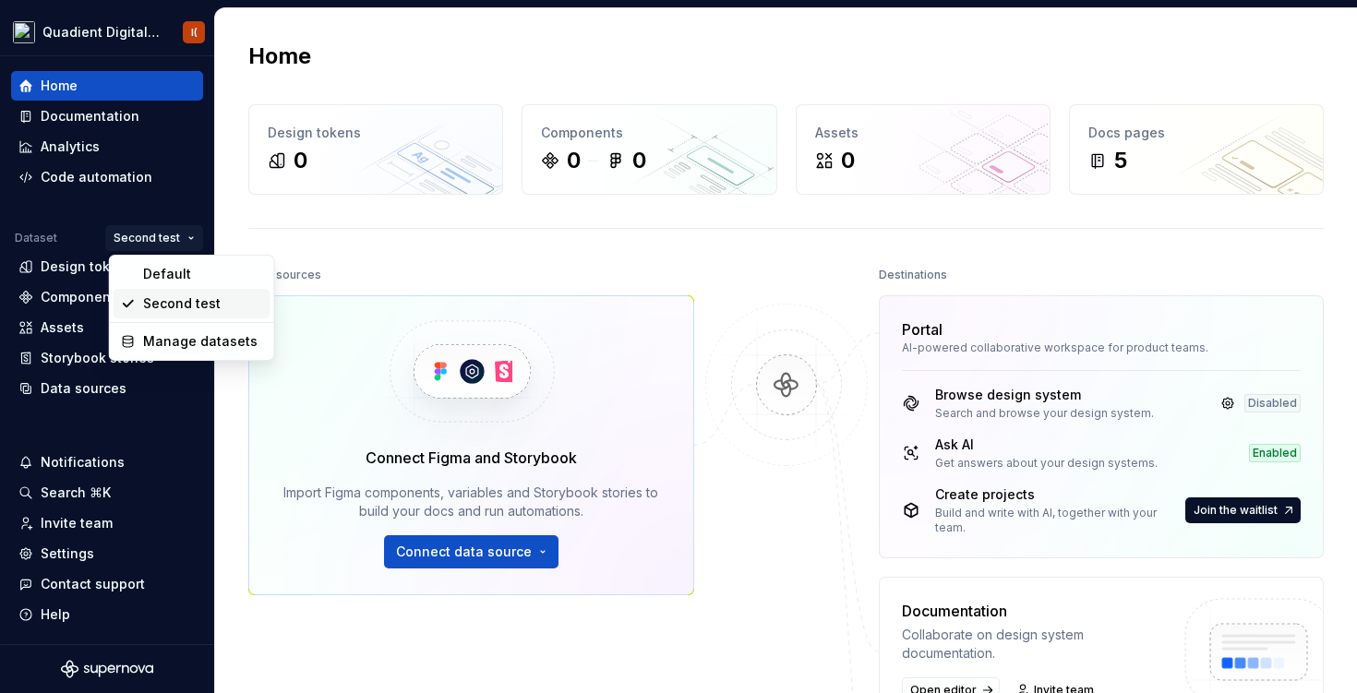
click at [196, 308] on div "Second test" at bounding box center [203, 303] width 120 height 18
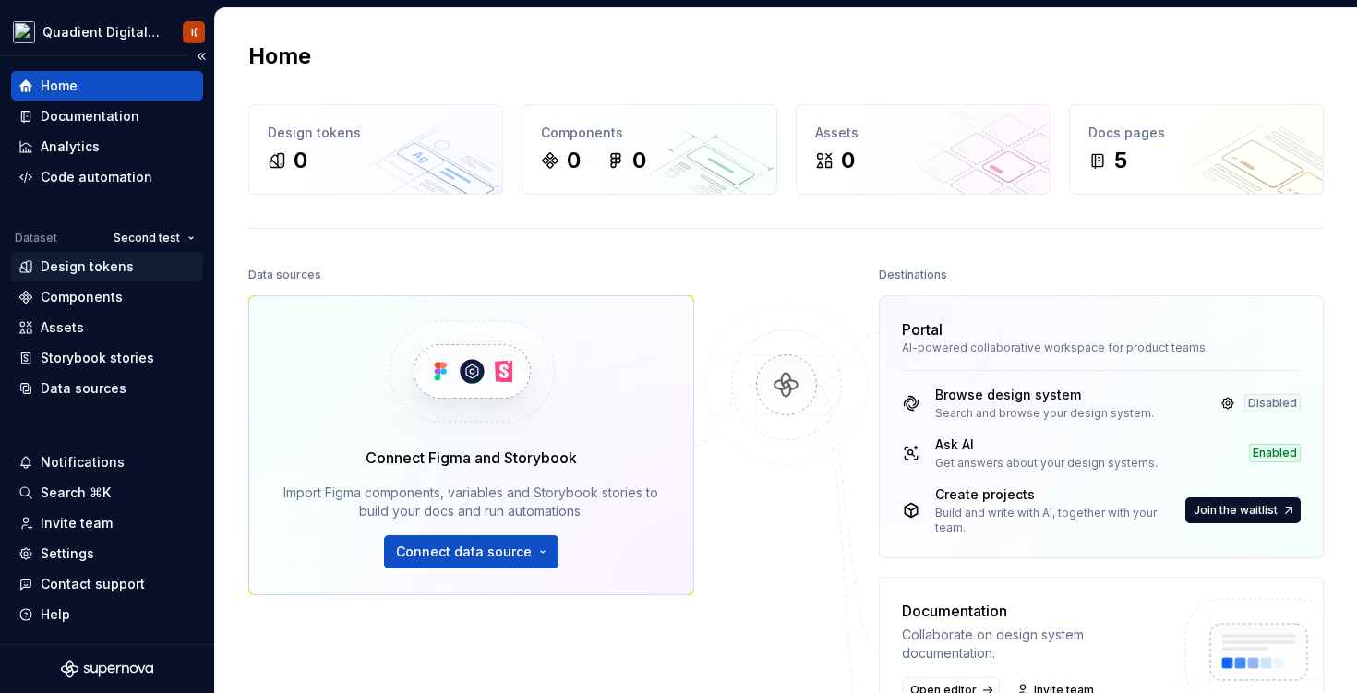
click at [102, 266] on div "Design tokens" at bounding box center [87, 267] width 93 height 18
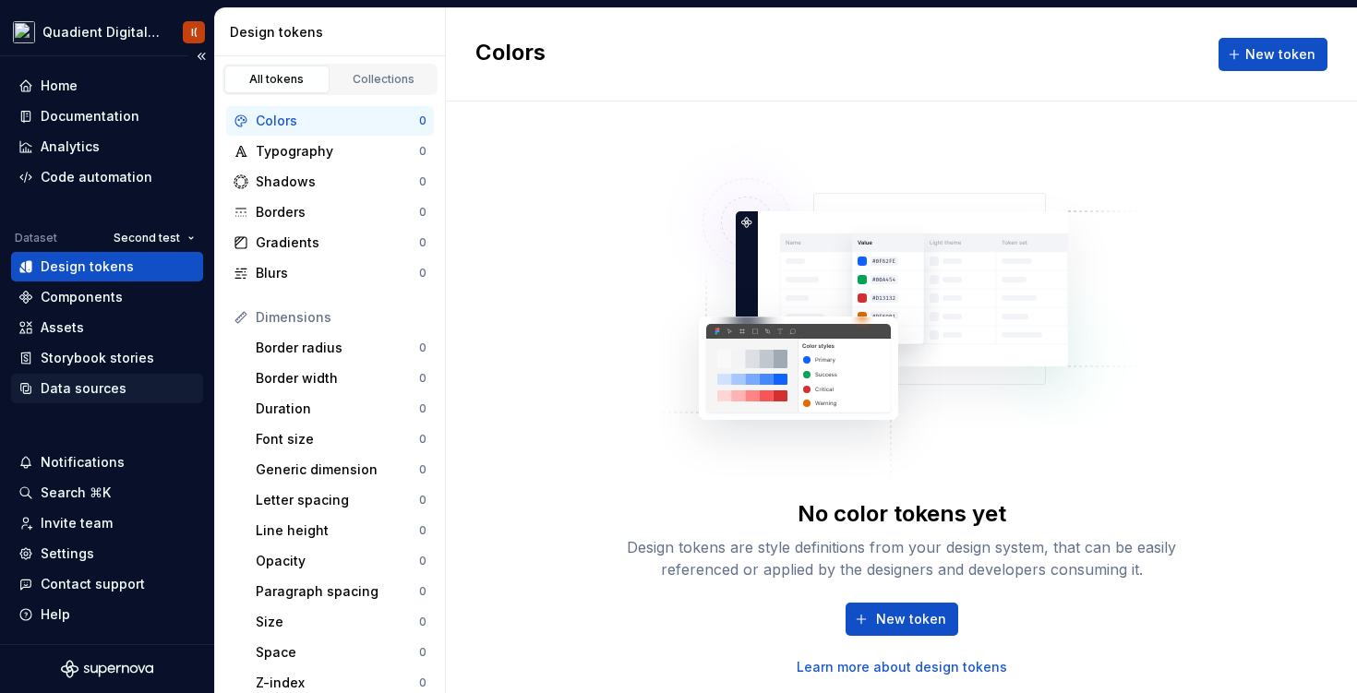
click at [123, 394] on div "Data sources" at bounding box center [106, 388] width 177 height 18
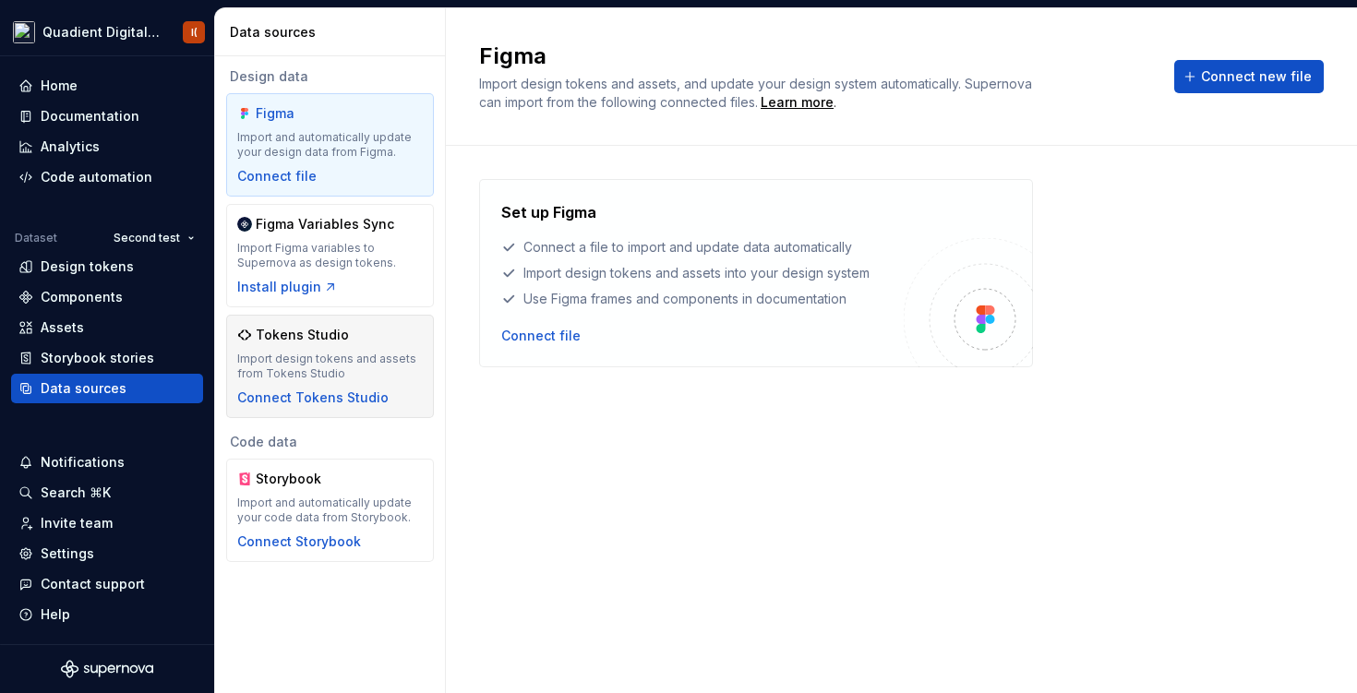
click at [357, 328] on div "Tokens Studio" at bounding box center [330, 335] width 186 height 18
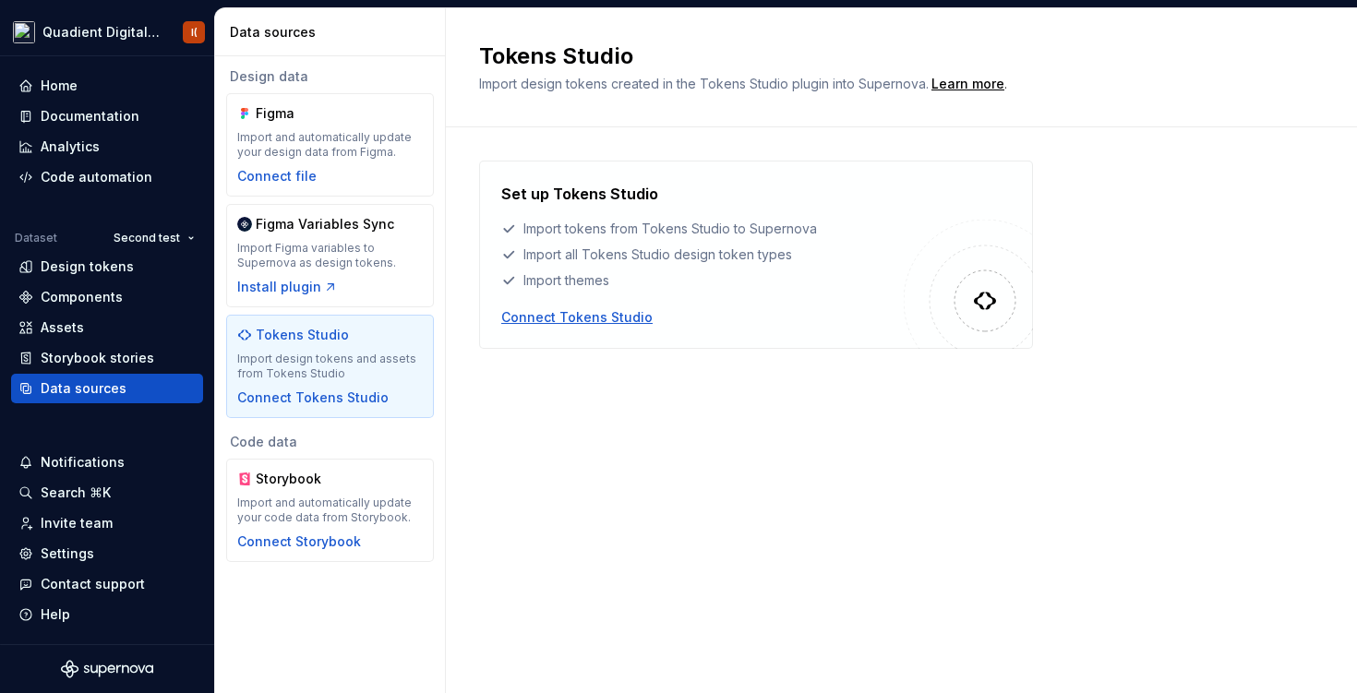
click at [607, 313] on div "Connect Tokens Studio" at bounding box center [576, 317] width 151 height 18
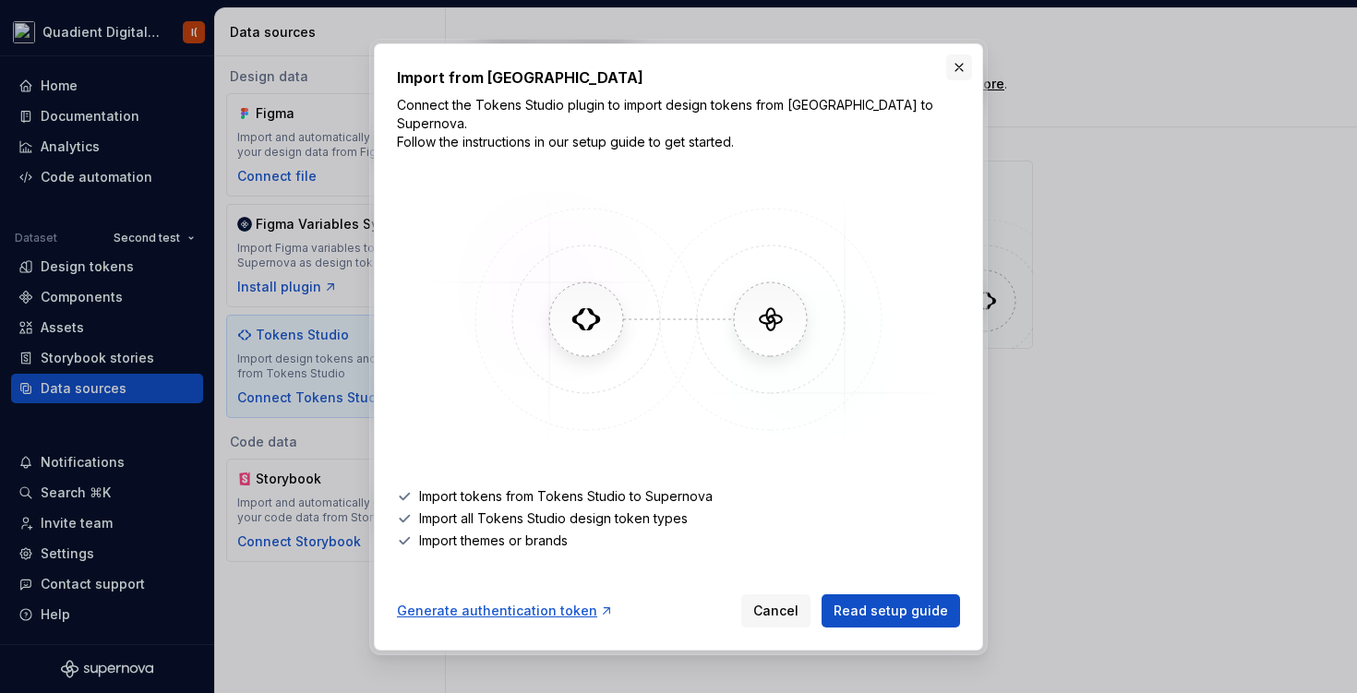
click at [962, 75] on button "button" at bounding box center [959, 67] width 26 height 26
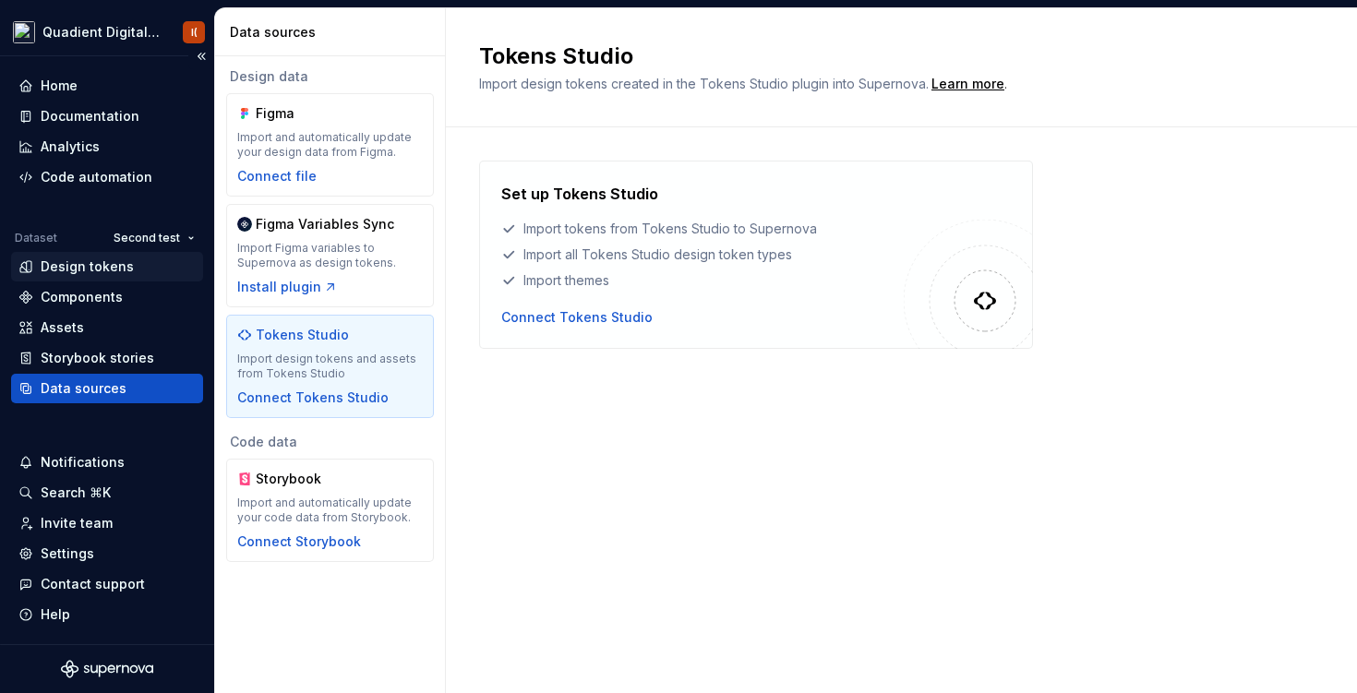
click at [99, 271] on div "Design tokens" at bounding box center [87, 267] width 93 height 18
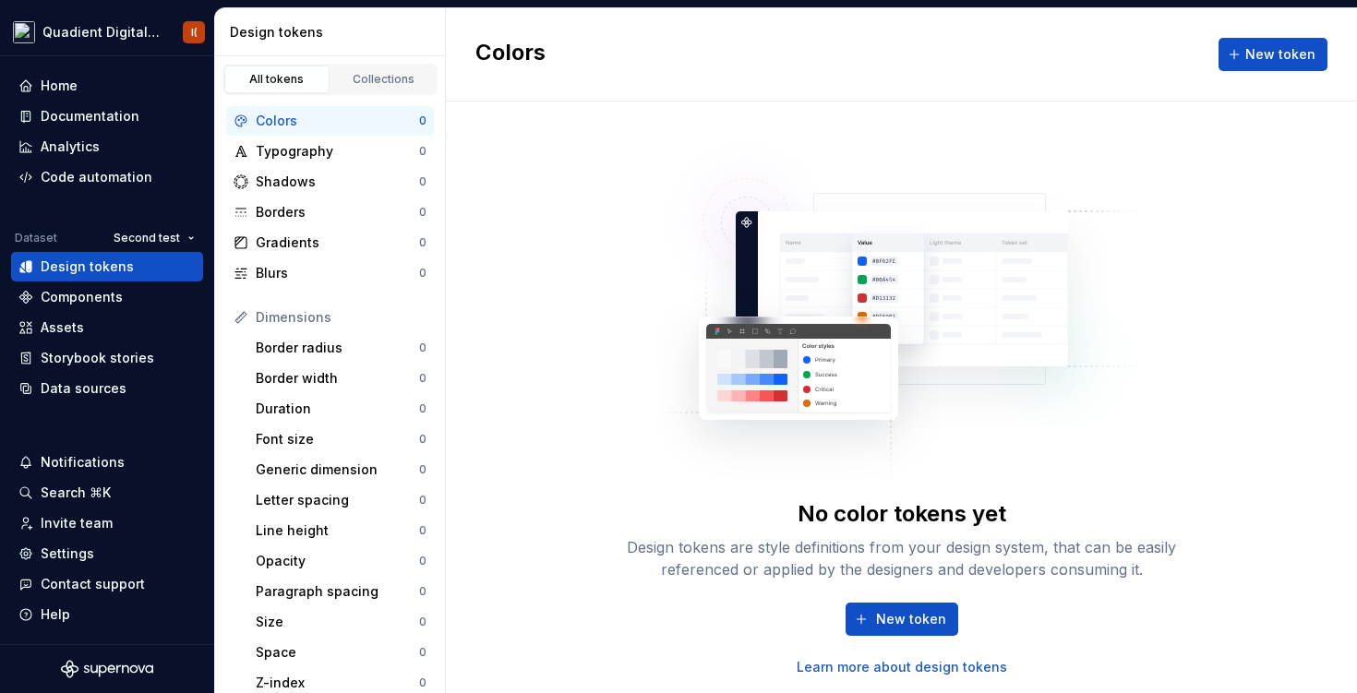
click at [487, 200] on div "No color tokens yet Design tokens are style definitions from your design system…" at bounding box center [901, 398] width 911 height 592
